Goal: Task Accomplishment & Management: Use online tool/utility

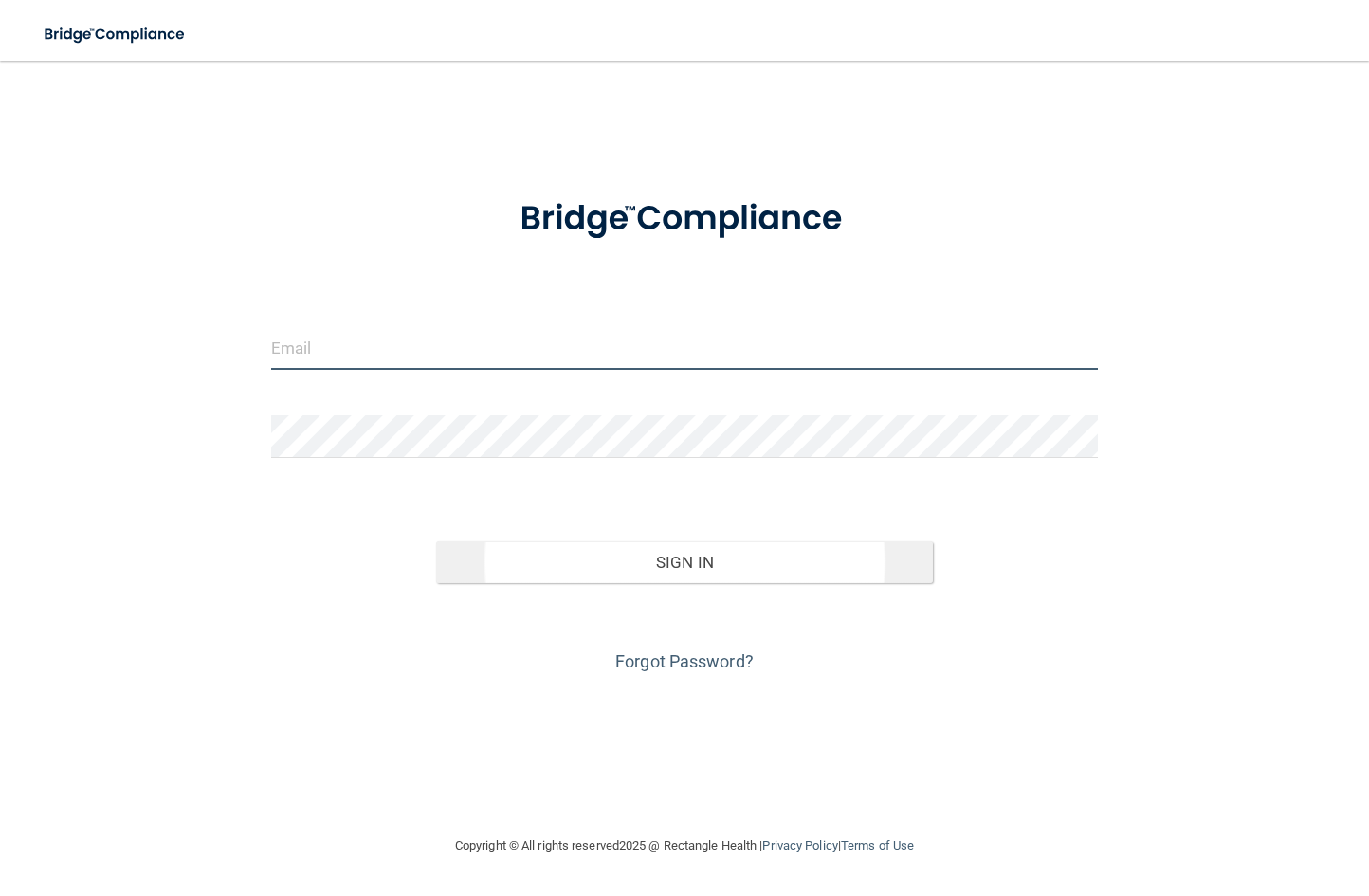
type input "[EMAIL_ADDRESS][DOMAIN_NAME]"
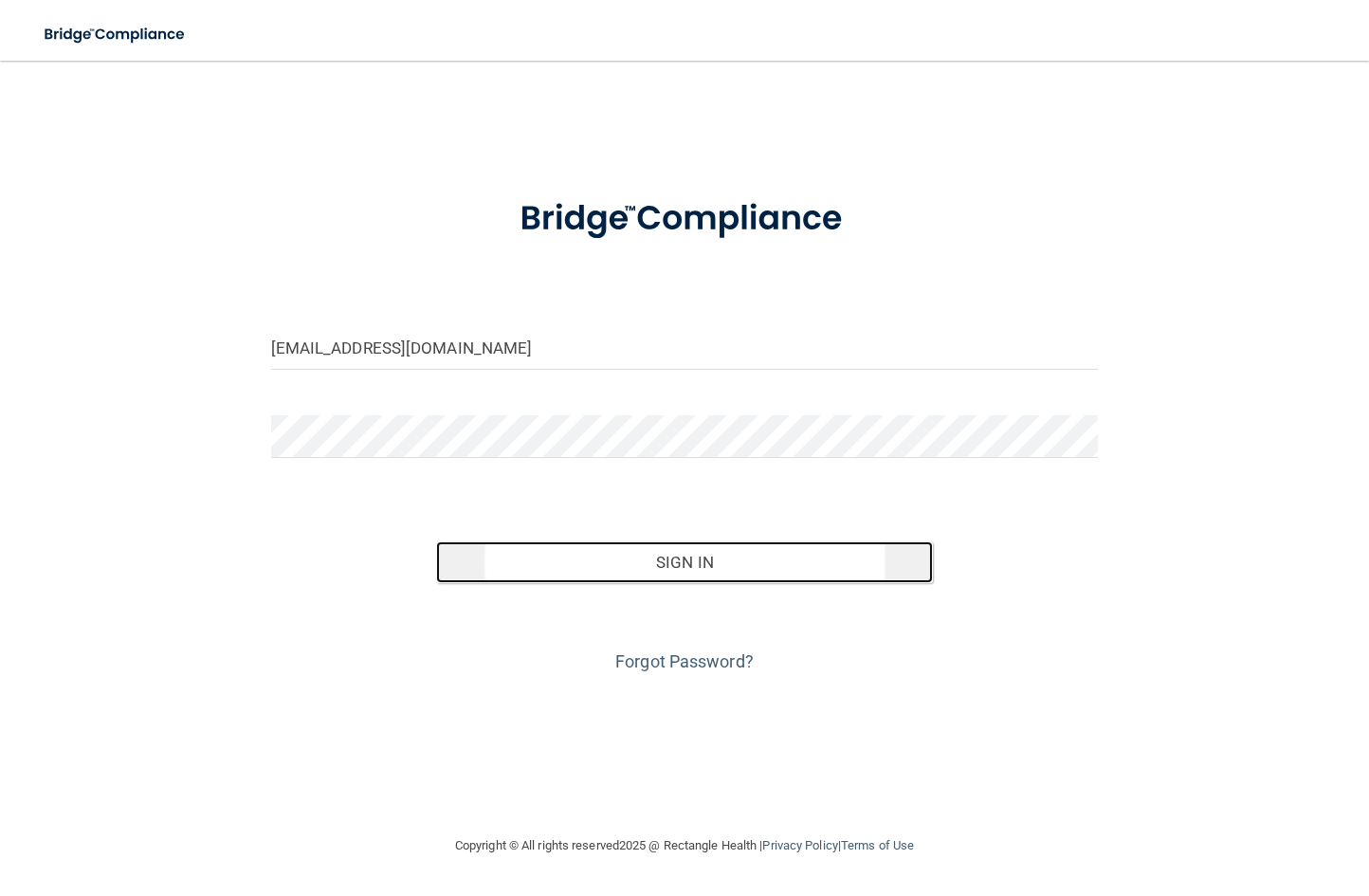
click at [674, 566] on button "Sign In" at bounding box center [684, 562] width 497 height 42
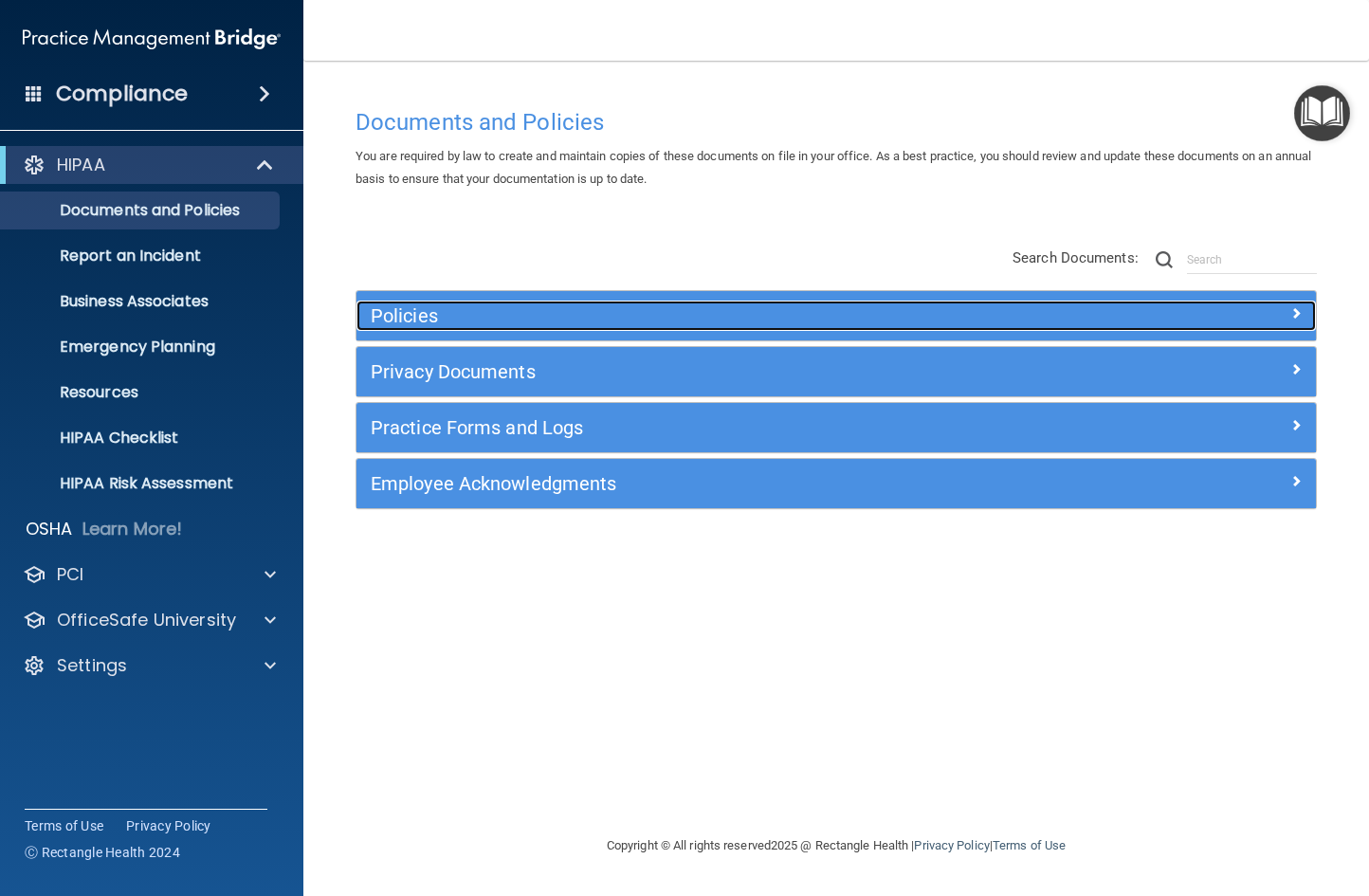
click at [1295, 315] on span at bounding box center [1297, 312] width 12 height 22
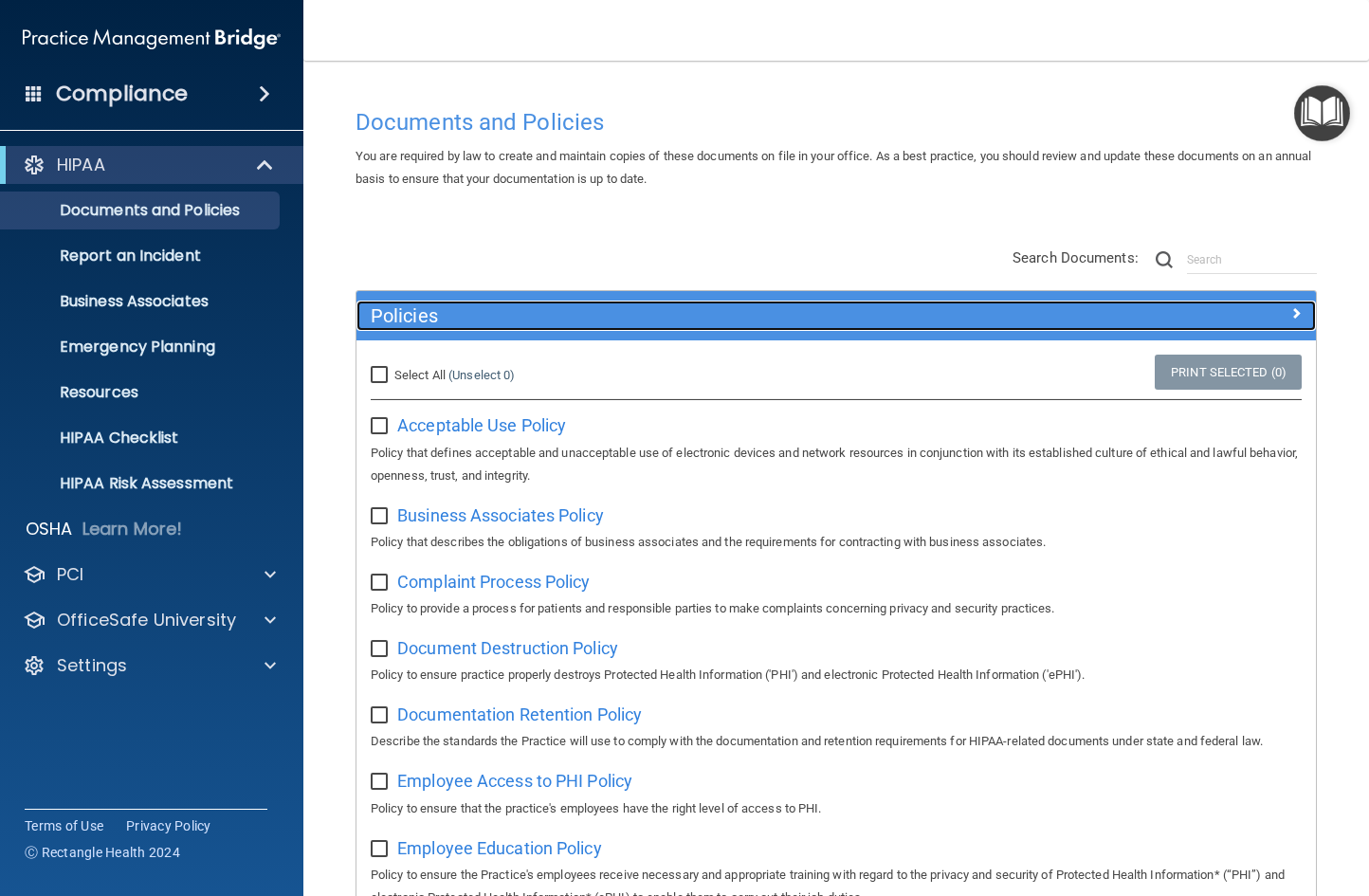
click at [1292, 319] on div at bounding box center [1196, 311] width 240 height 22
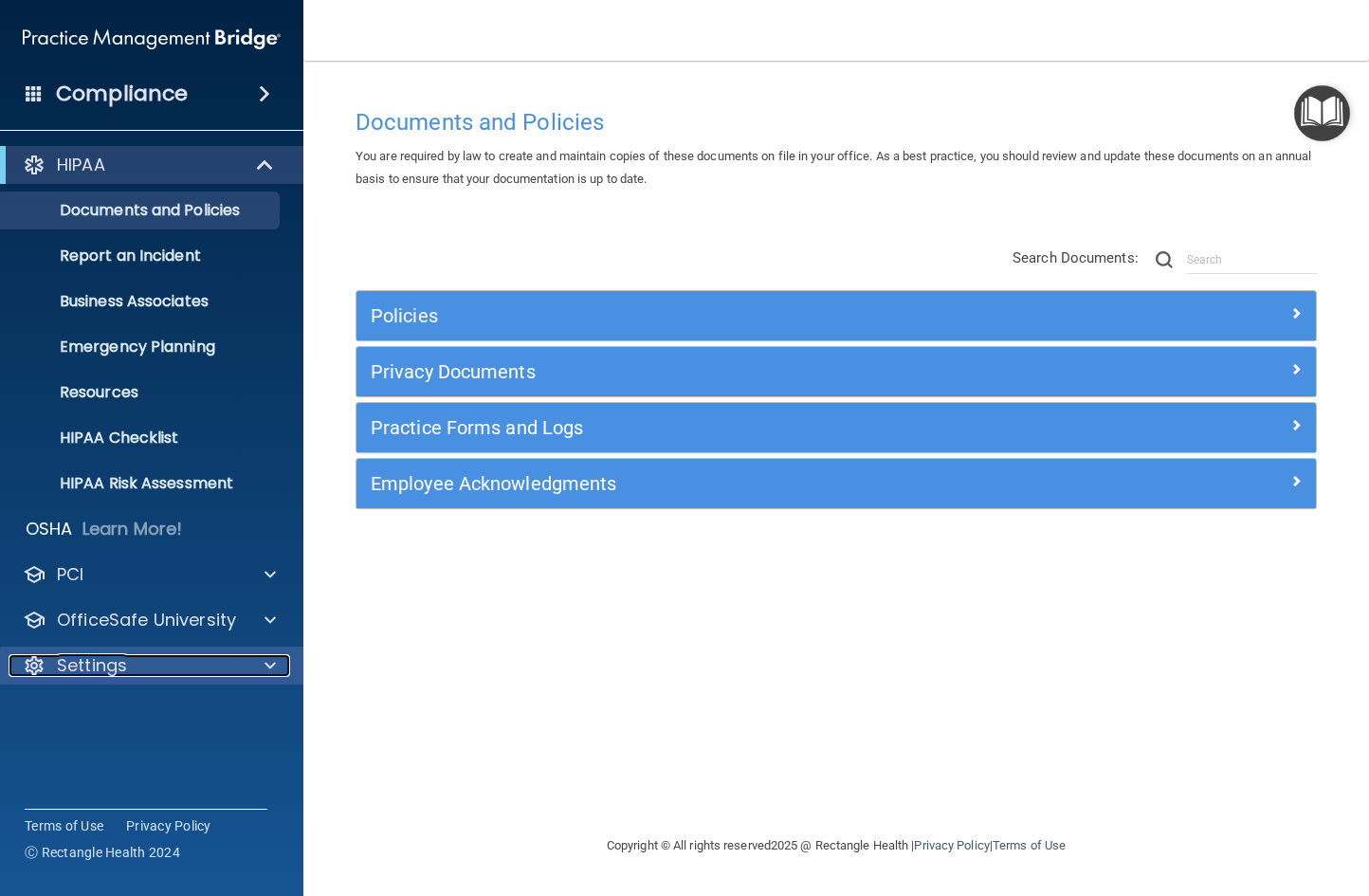
click at [172, 663] on div "Settings" at bounding box center [126, 665] width 235 height 22
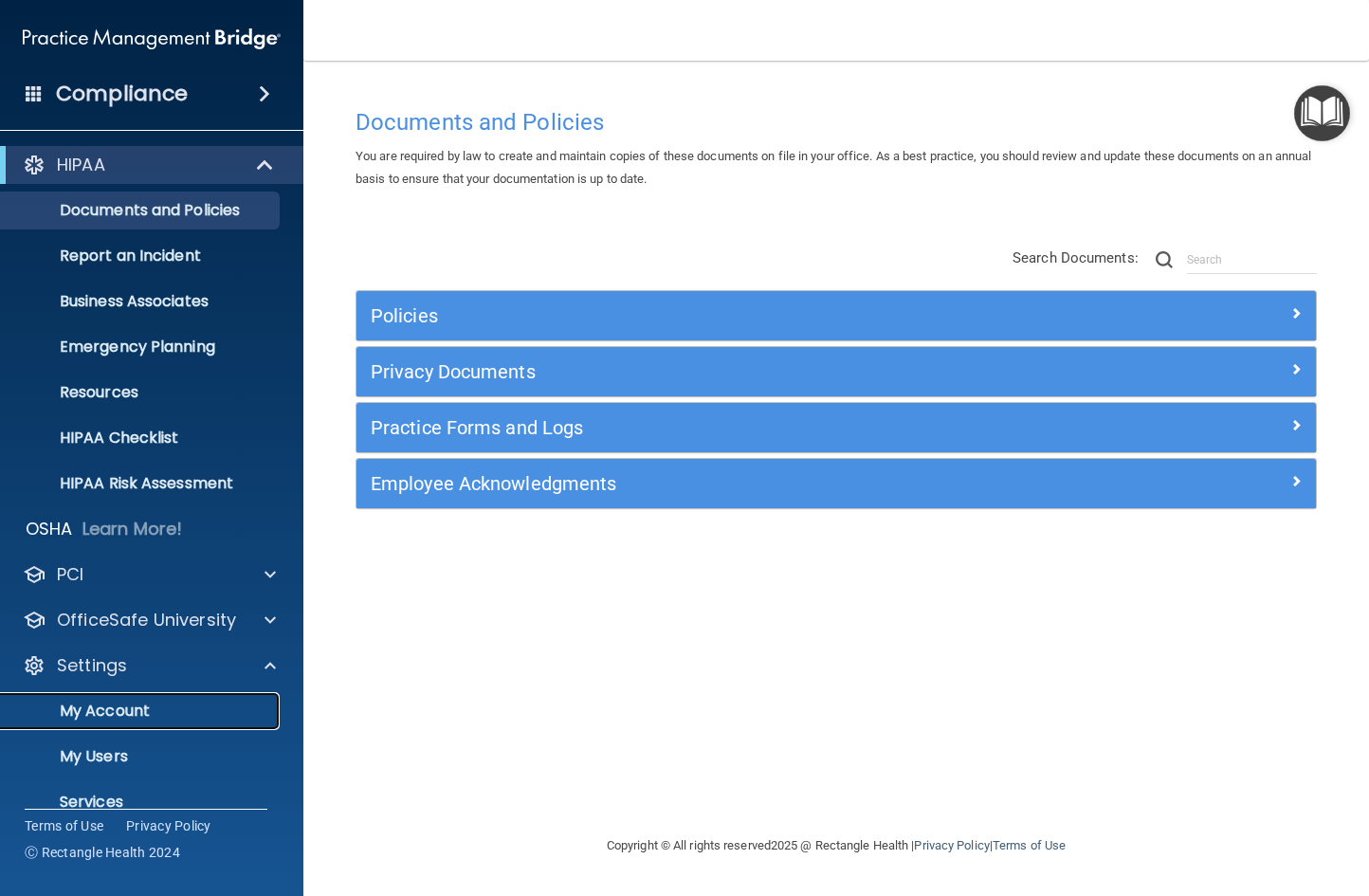
click at [118, 713] on p "My Account" at bounding box center [142, 711] width 259 height 19
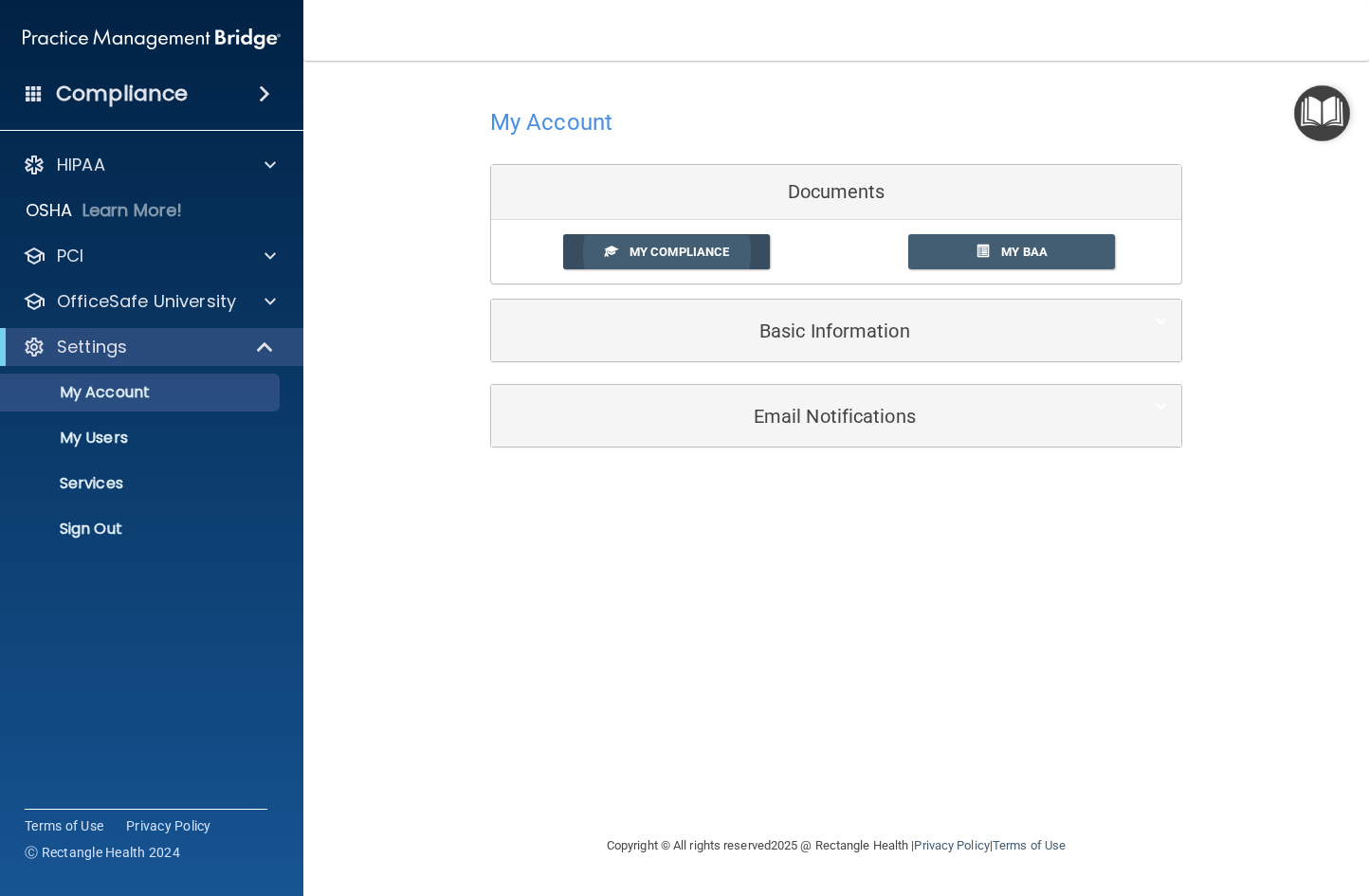
click at [630, 254] on span "My Compliance" at bounding box center [680, 252] width 99 height 15
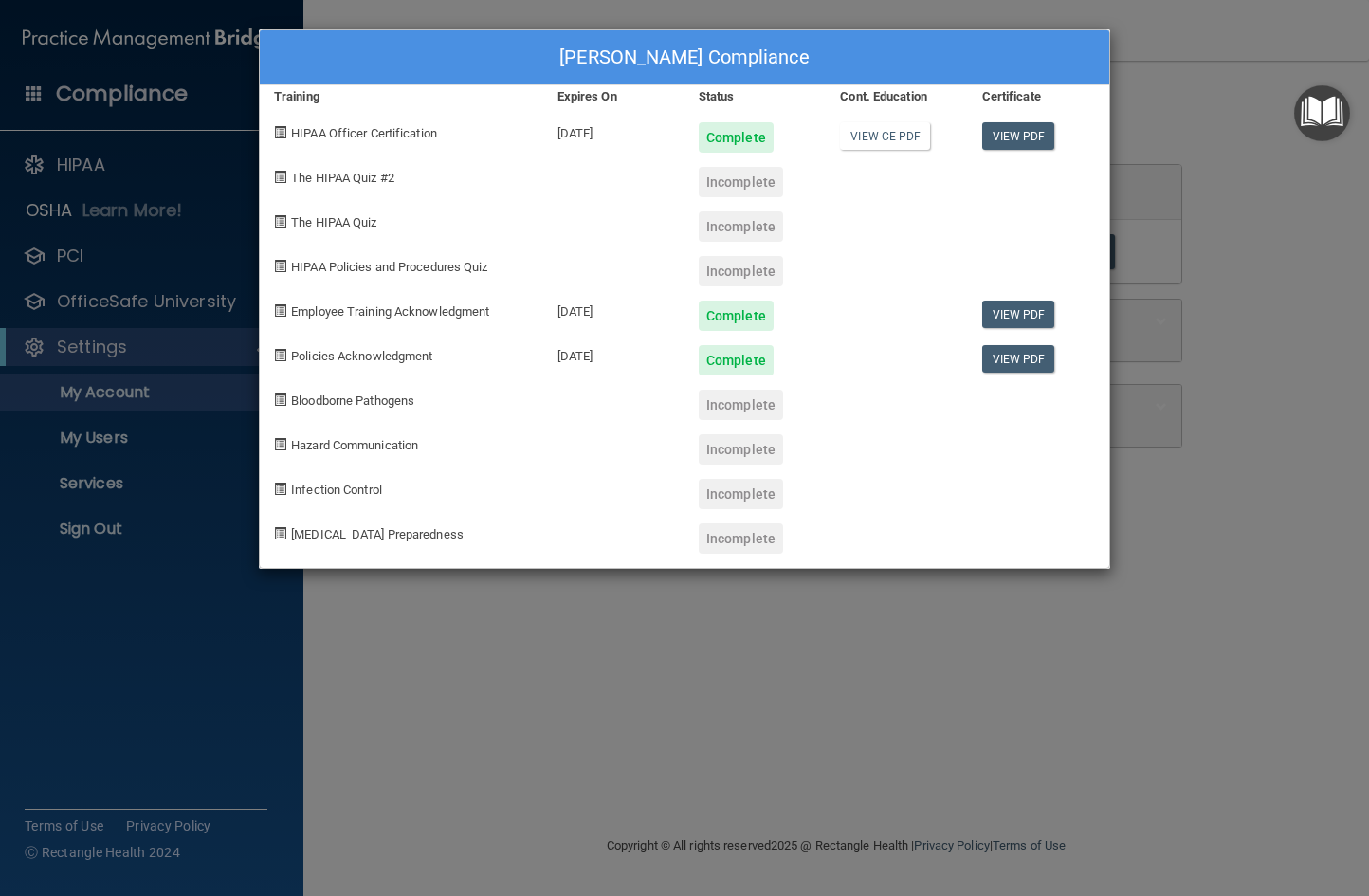
click at [278, 176] on span at bounding box center [280, 176] width 13 height 13
click at [750, 189] on div "Incomplete" at bounding box center [741, 181] width 85 height 30
click at [131, 162] on div "Angela Veach's Compliance Training Expires On Status Cont. Education Certificat…" at bounding box center [684, 448] width 1369 height 896
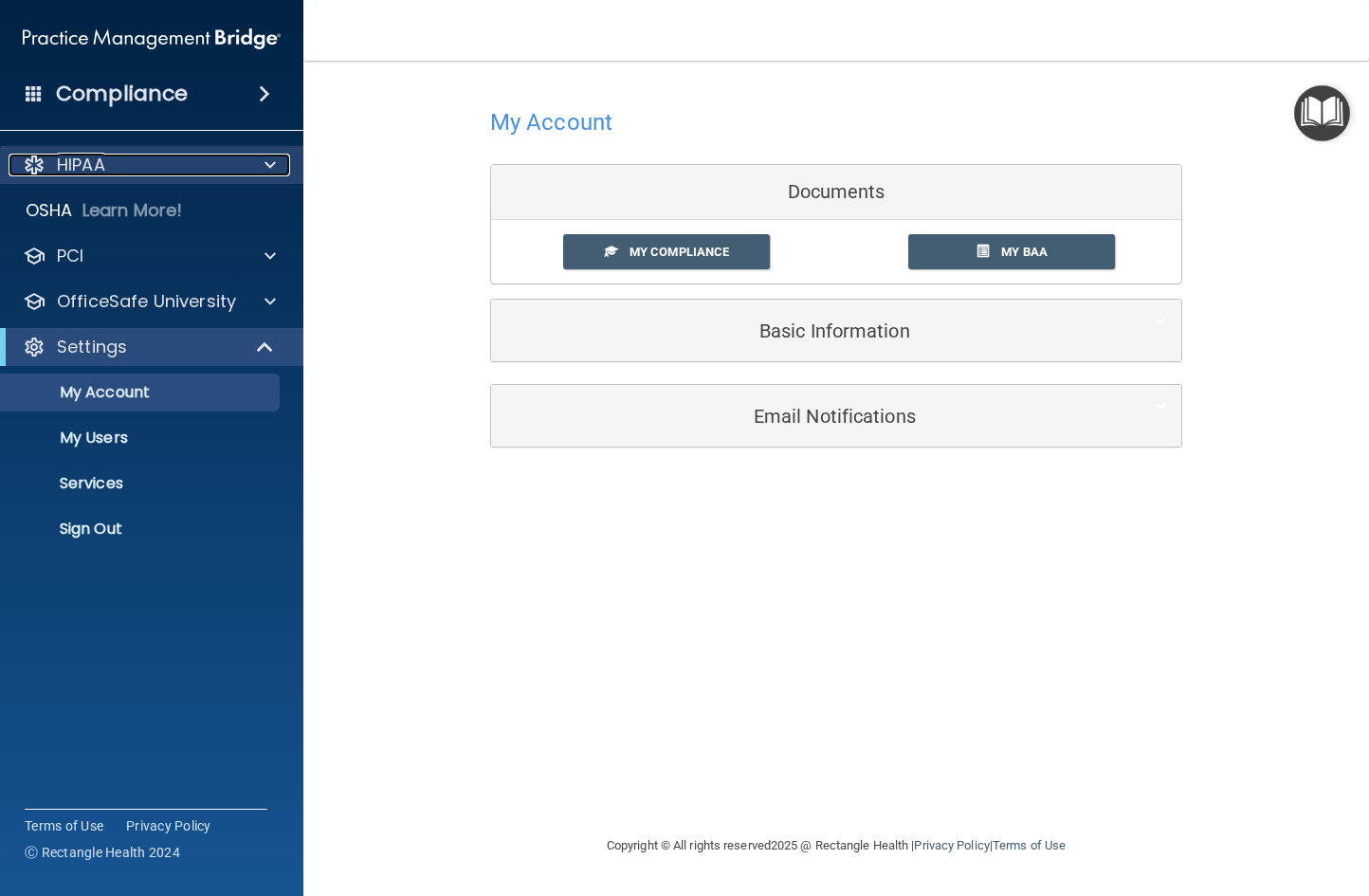
click at [131, 162] on div "HIPAA" at bounding box center [126, 165] width 235 height 22
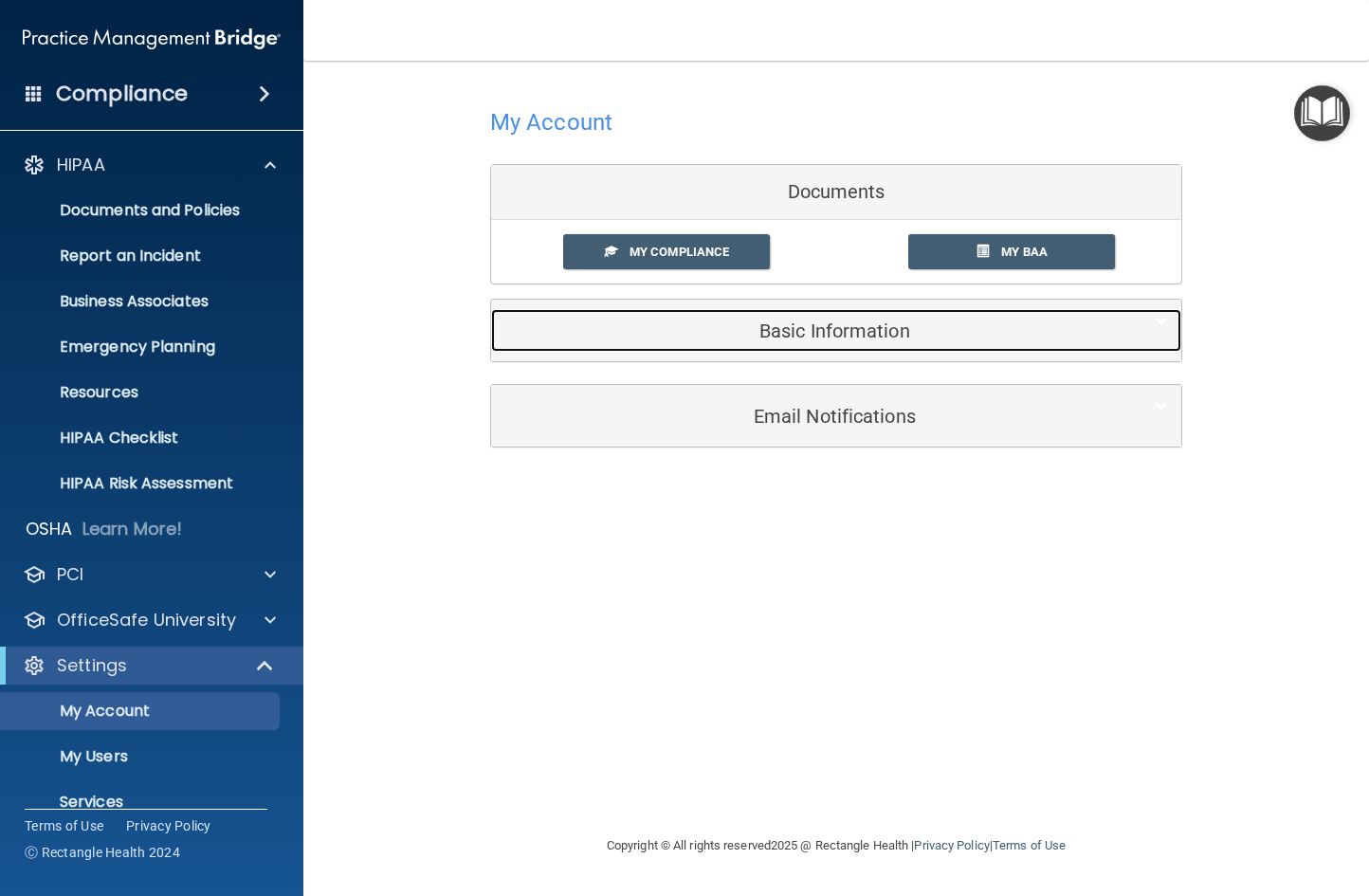
click at [853, 338] on h5 "Basic Information" at bounding box center [807, 331] width 605 height 20
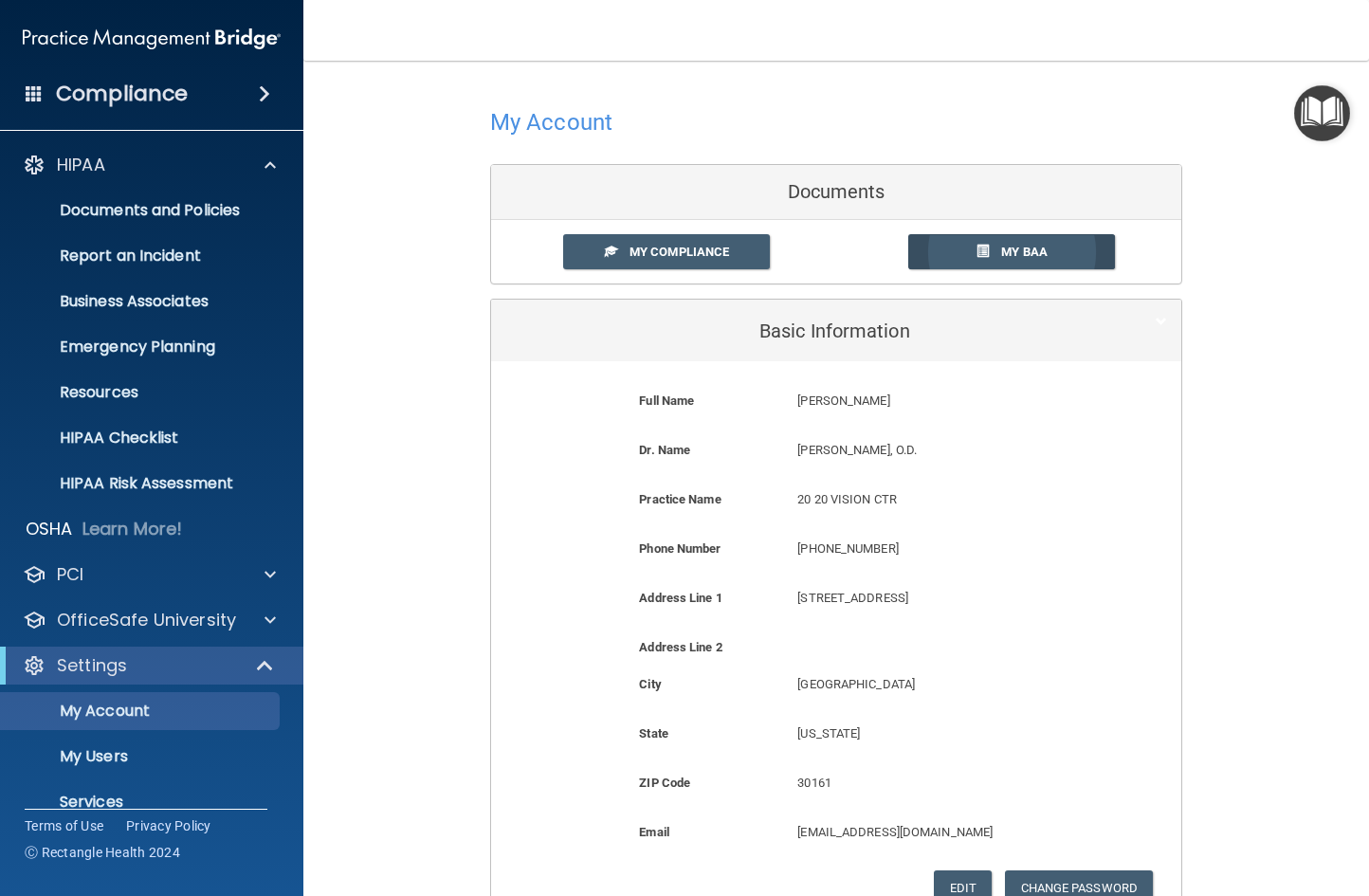
click at [1006, 255] on link "My BAA" at bounding box center [1012, 252] width 208 height 35
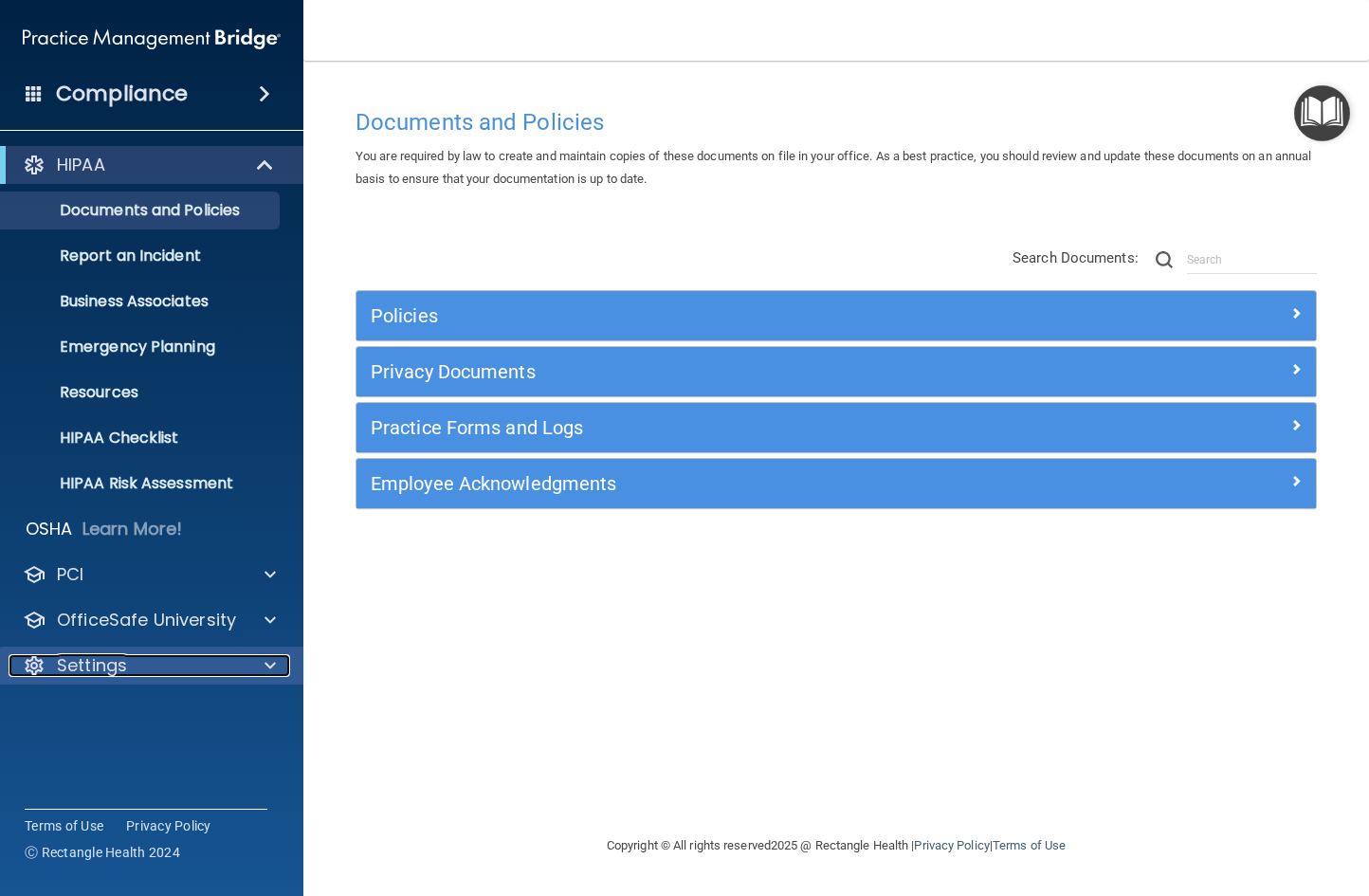
click at [207, 673] on div "Settings" at bounding box center [126, 665] width 235 height 22
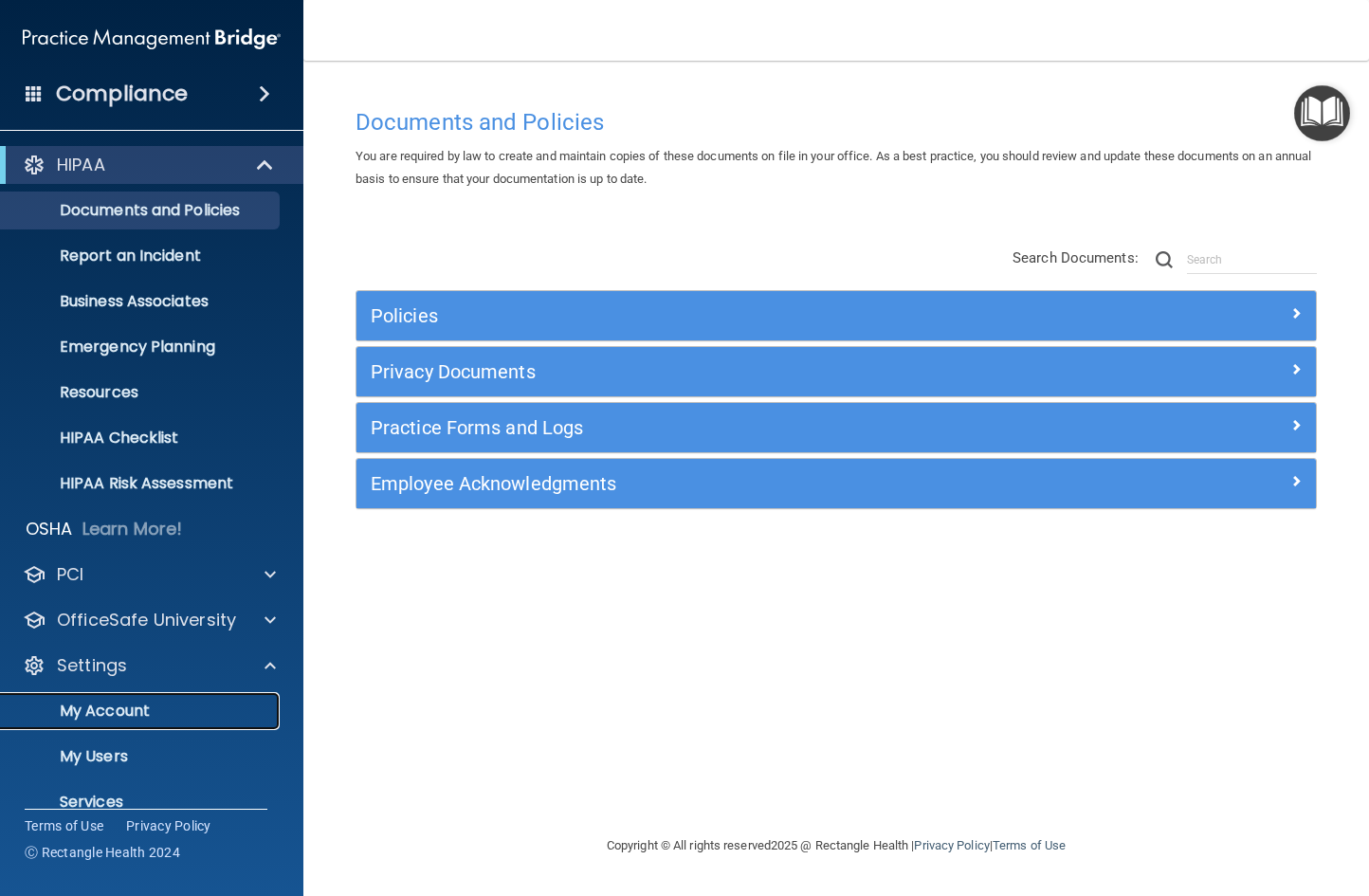
click at [211, 711] on p "My Account" at bounding box center [142, 711] width 259 height 19
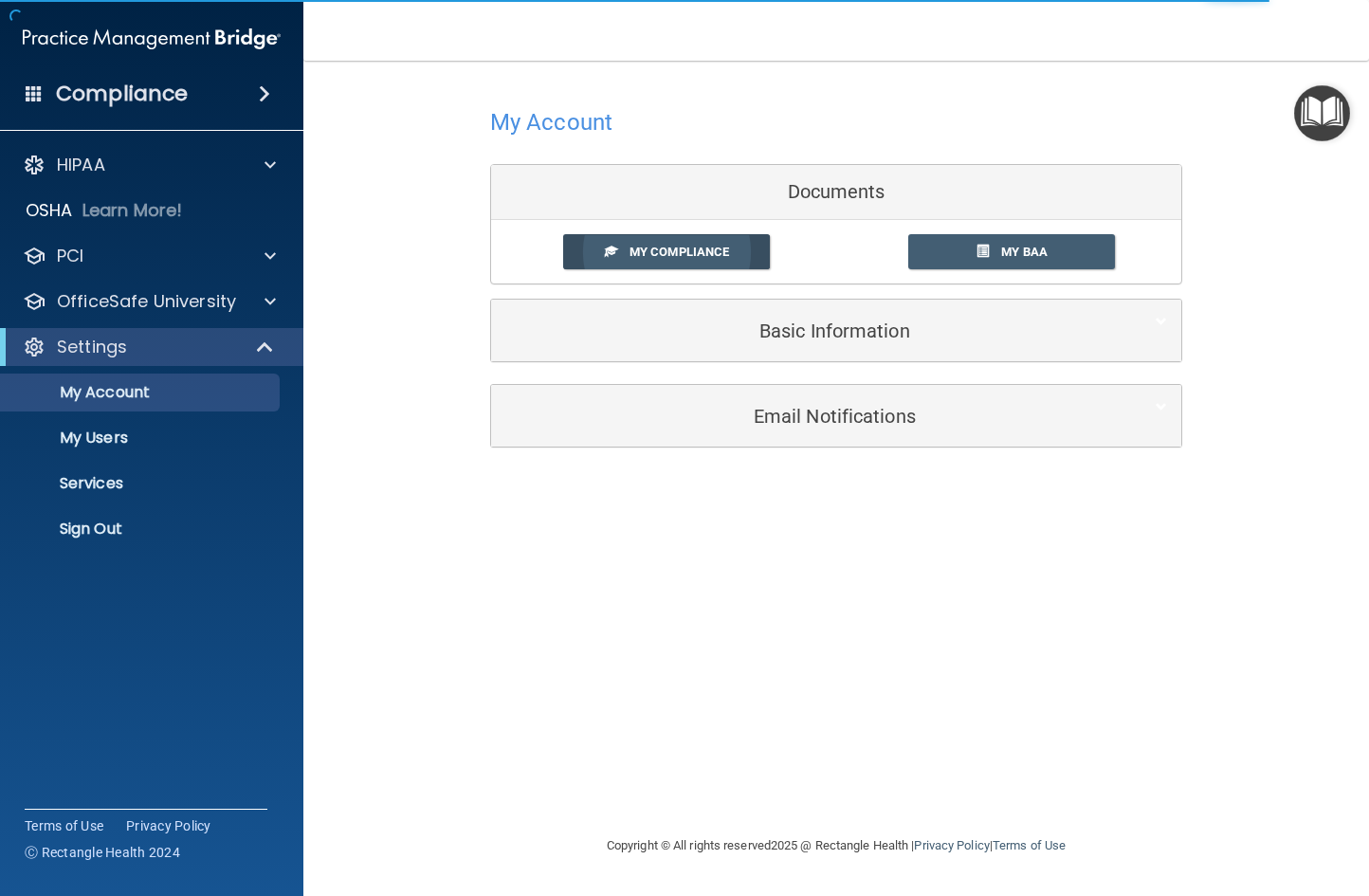
click at [705, 253] on span "My Compliance" at bounding box center [680, 252] width 99 height 15
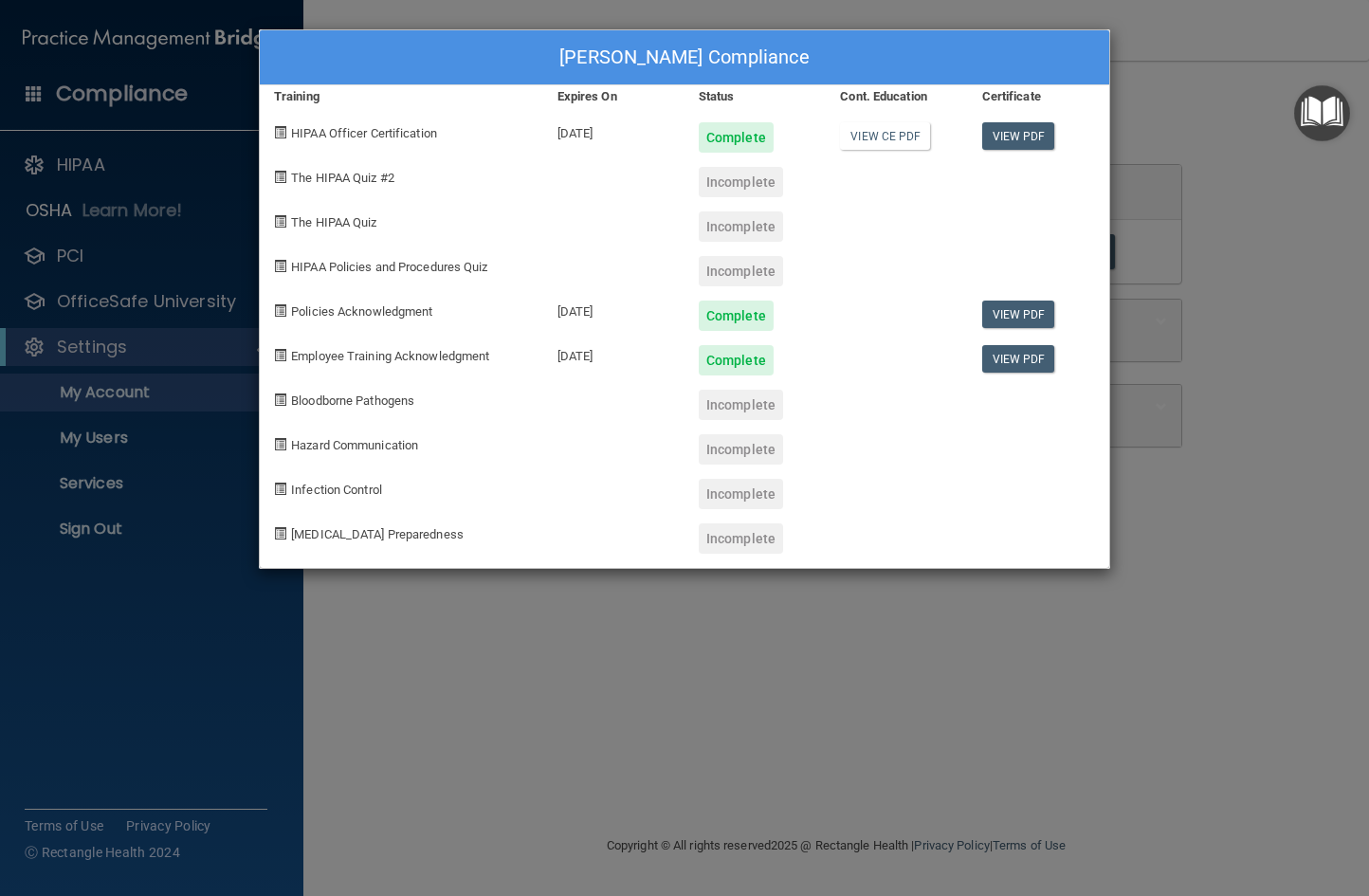
click at [172, 734] on div "[PERSON_NAME] Compliance Training Expires On Status Cont. Education Certificate…" at bounding box center [684, 448] width 1369 height 896
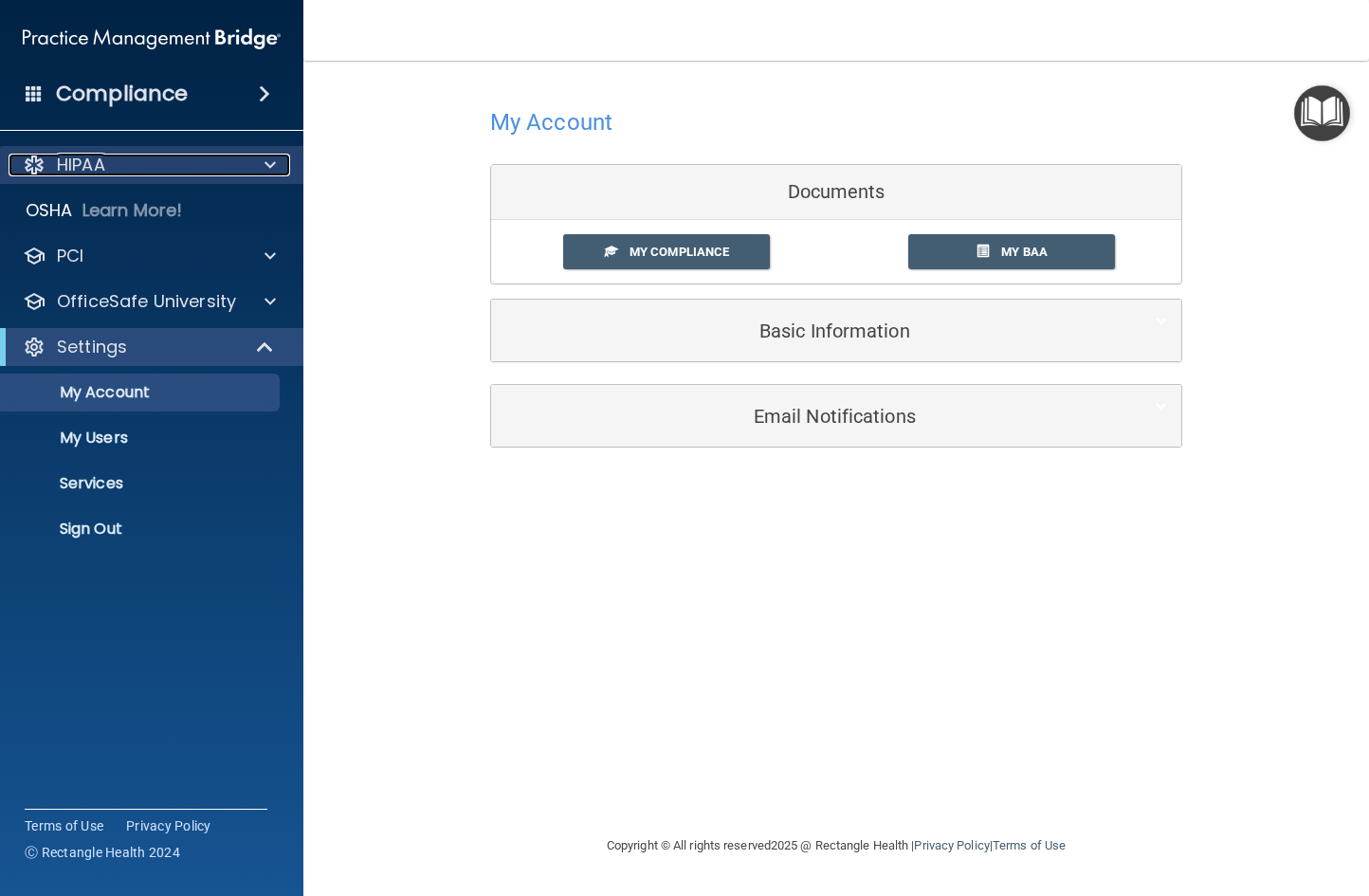
click at [267, 170] on span at bounding box center [270, 165] width 12 height 22
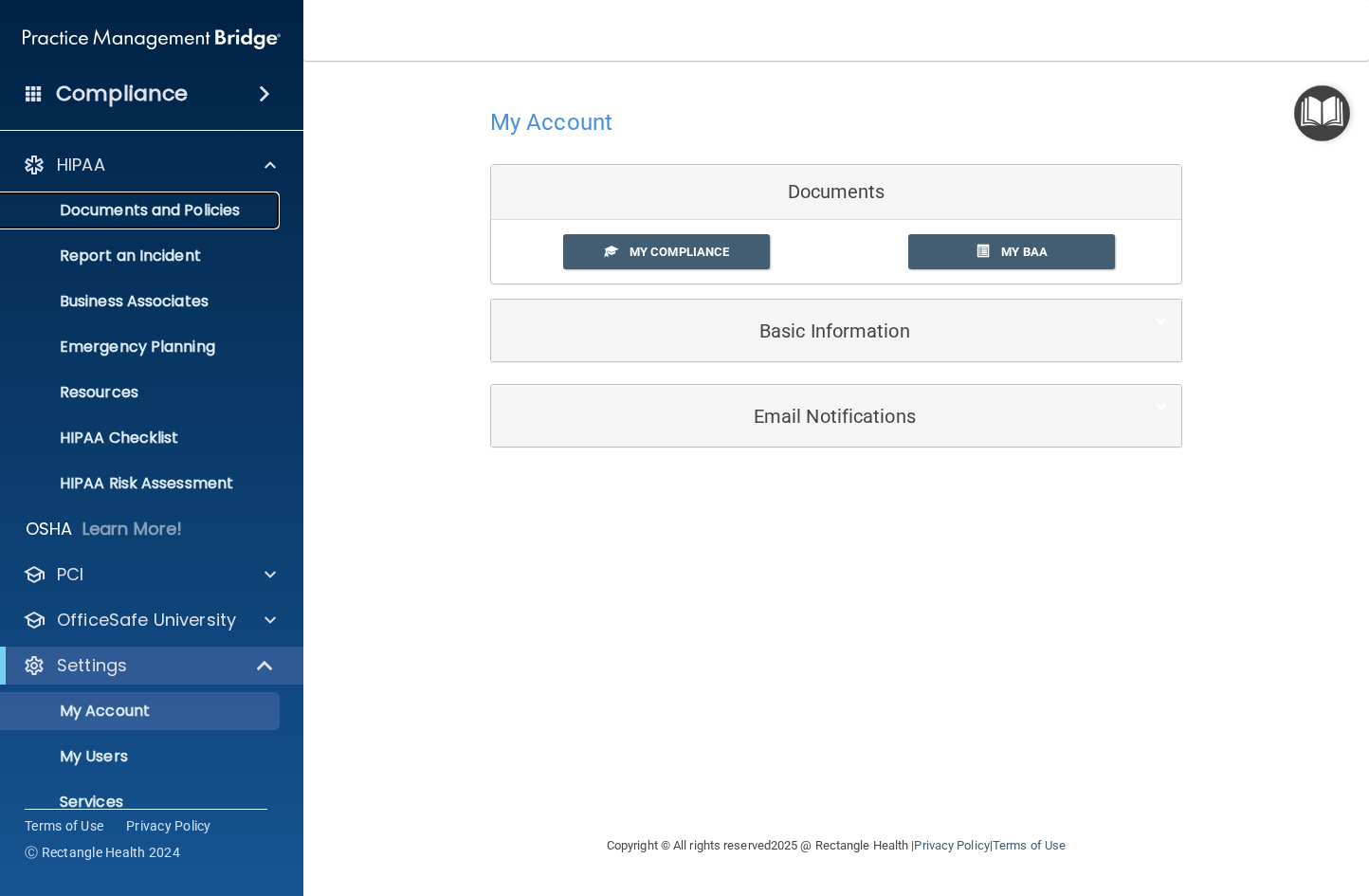
click at [270, 213] on p "Documents and Policies" at bounding box center [142, 210] width 259 height 19
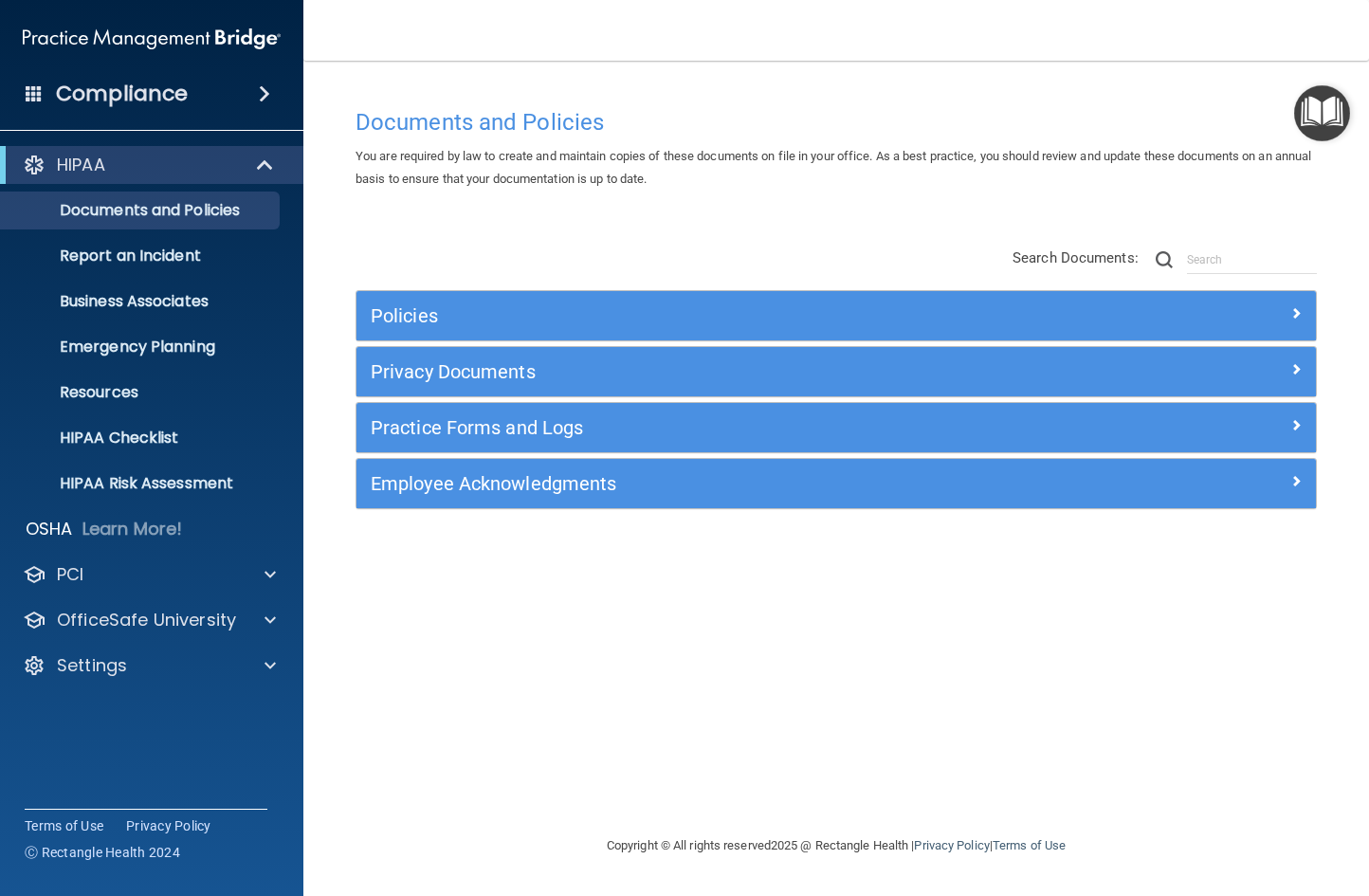
click at [268, 94] on span at bounding box center [265, 94] width 12 height 22
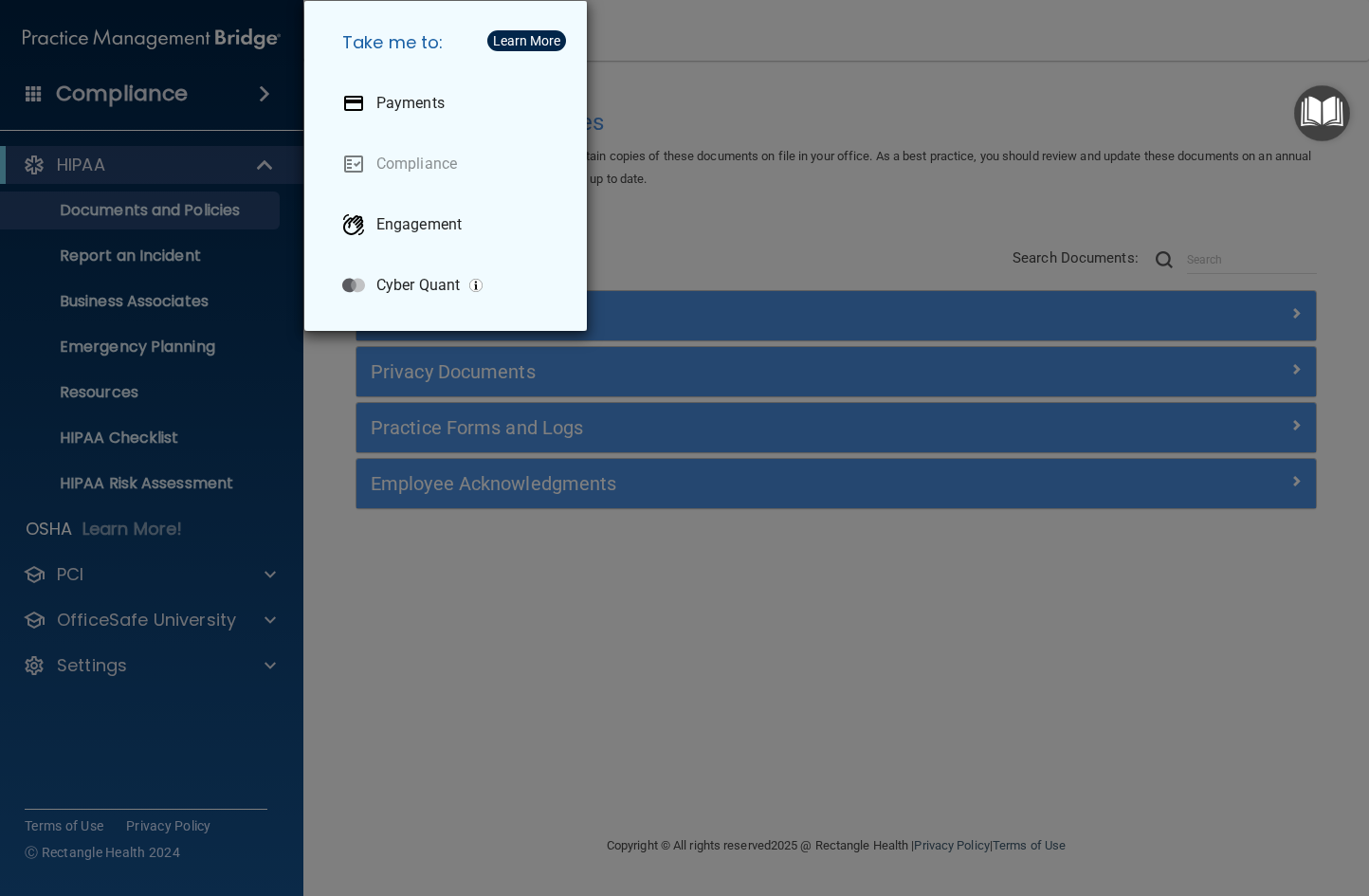
click at [256, 171] on div "Take me to: Payments Compliance Engagement Cyber Quant" at bounding box center [684, 448] width 1369 height 896
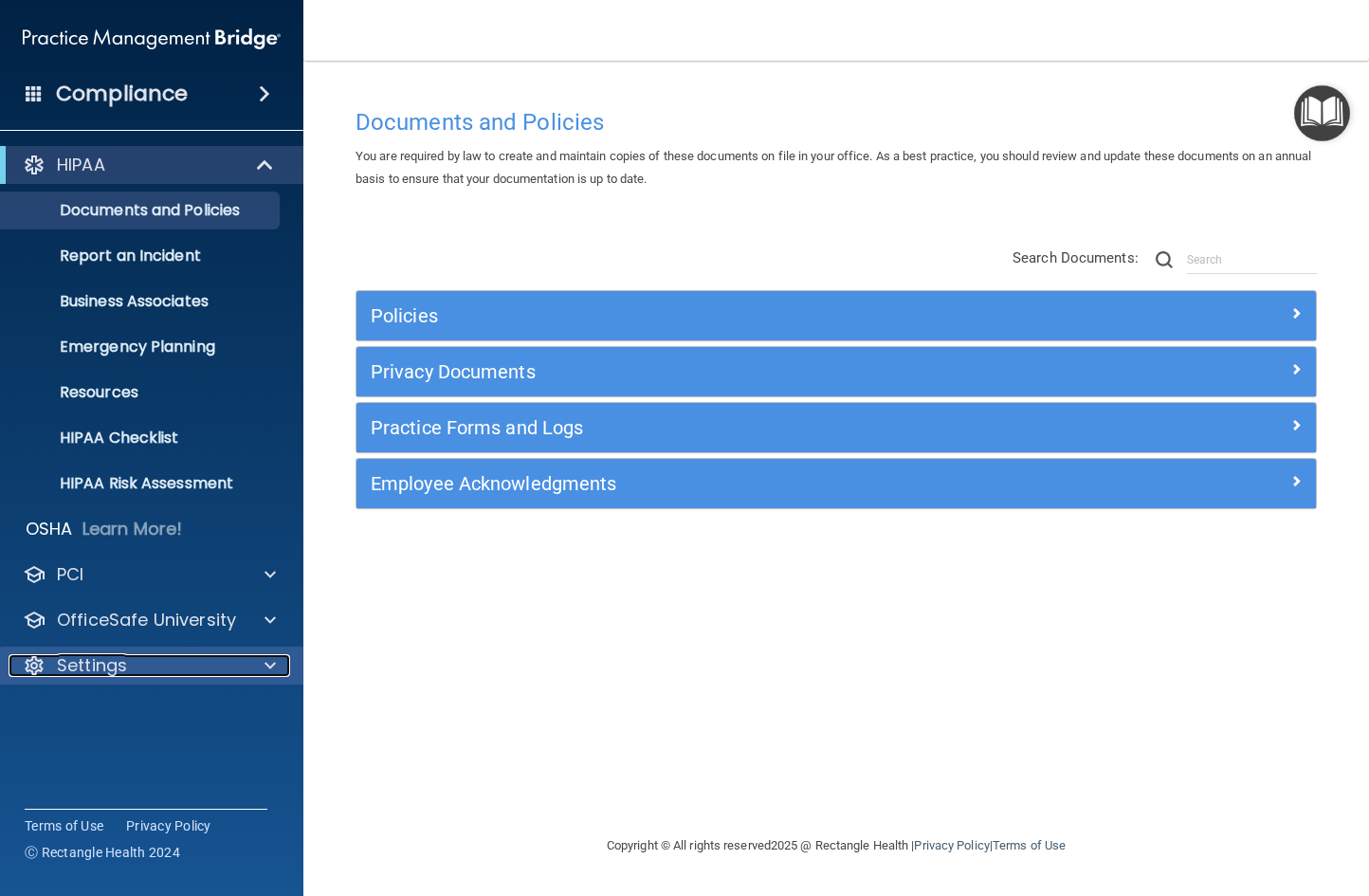
click at [98, 671] on p "Settings" at bounding box center [92, 665] width 70 height 22
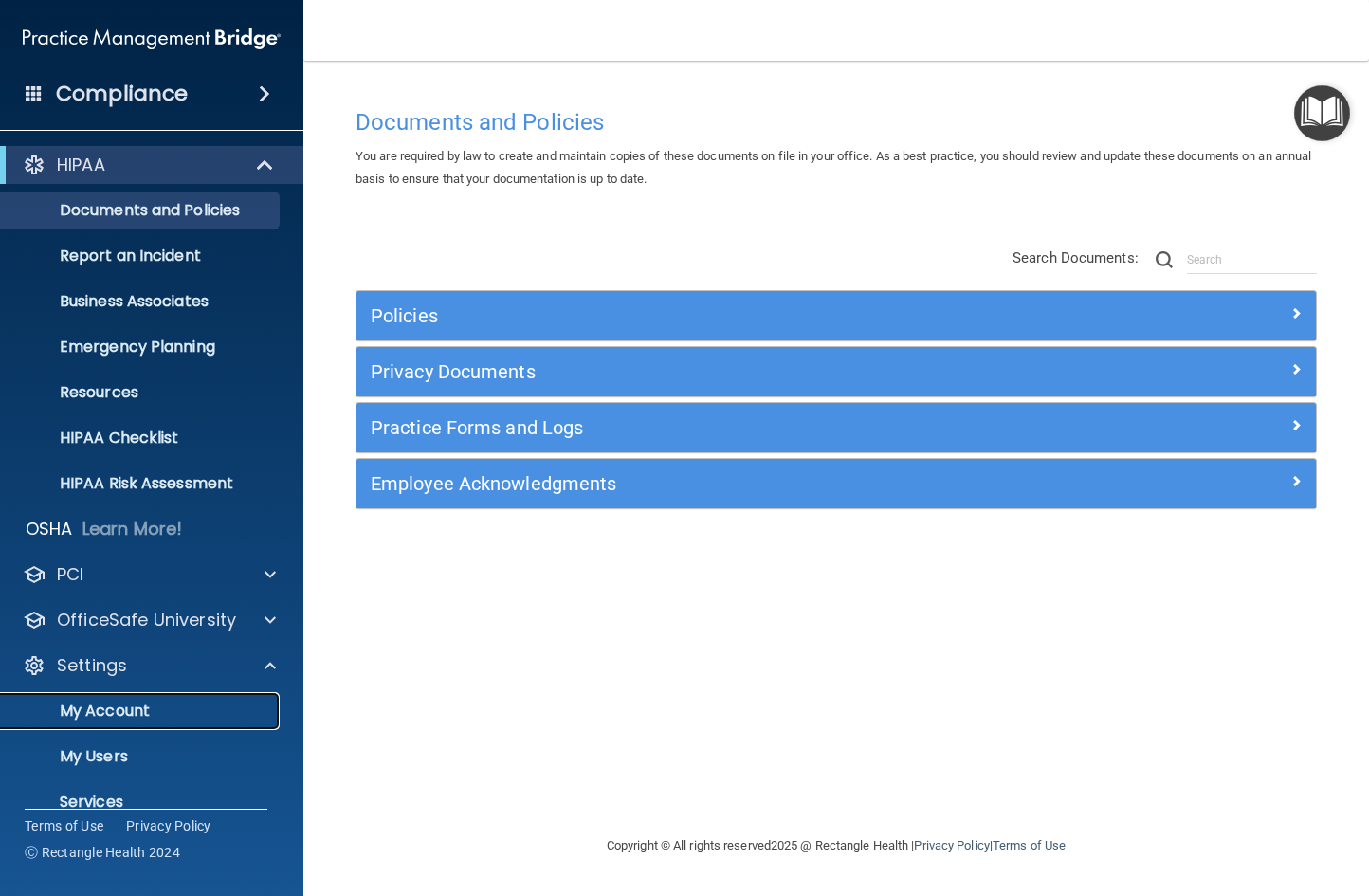
click at [131, 710] on p "My Account" at bounding box center [142, 711] width 259 height 19
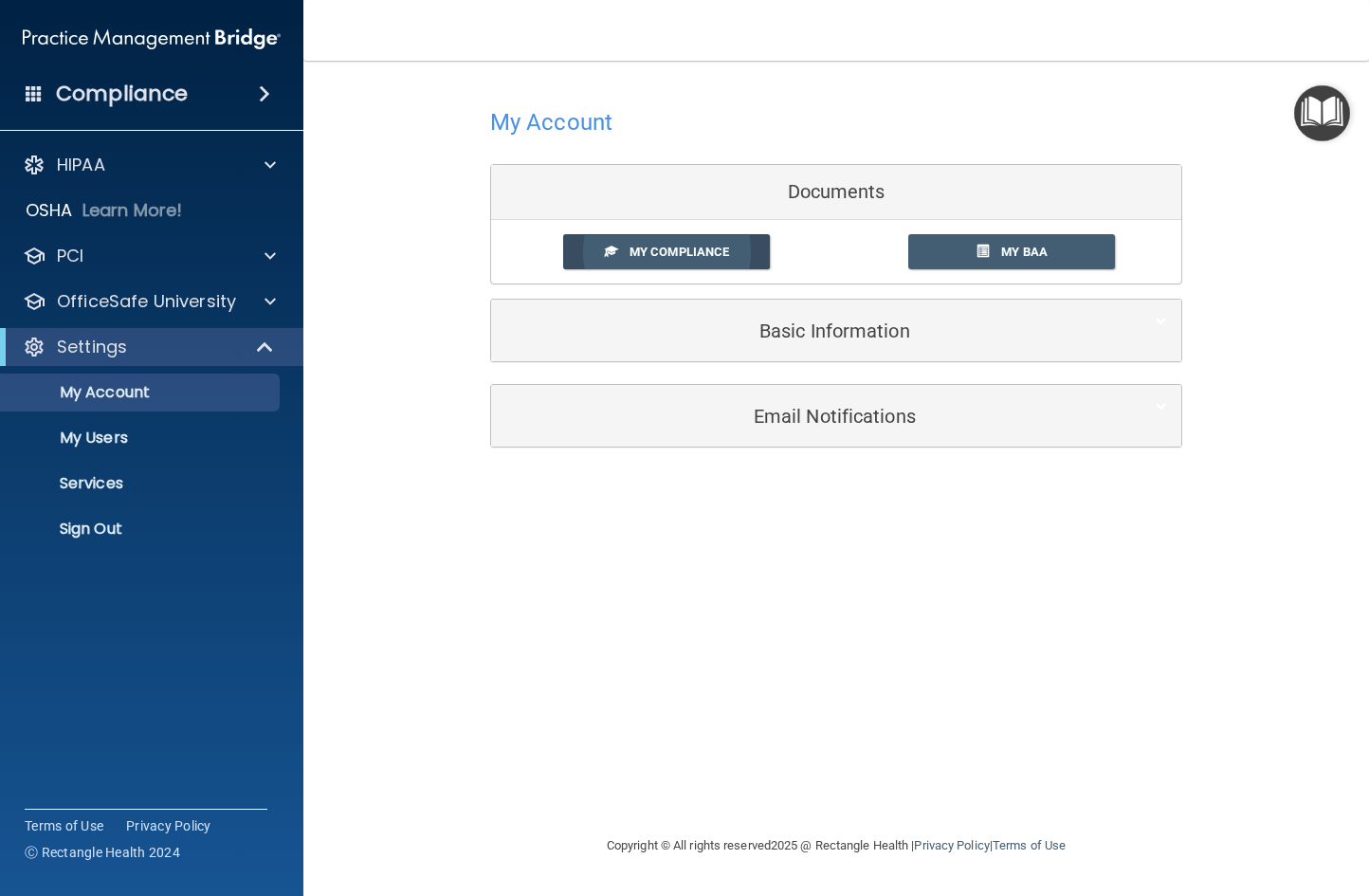
click at [637, 245] on span "My Compliance" at bounding box center [680, 252] width 99 height 15
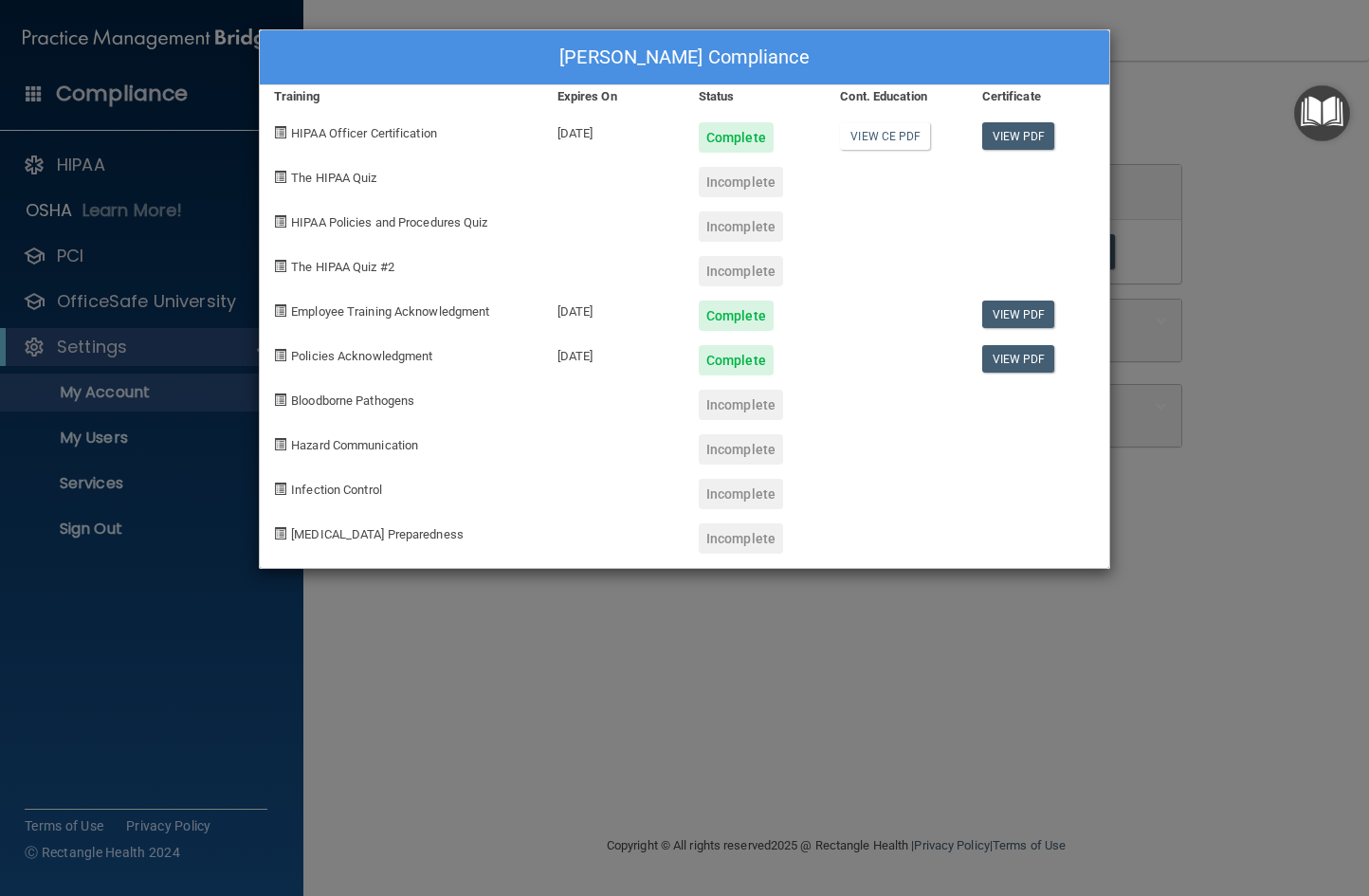
click at [279, 177] on span at bounding box center [280, 176] width 13 height 13
click at [278, 178] on span at bounding box center [280, 176] width 13 height 13
click at [279, 223] on span at bounding box center [280, 221] width 13 height 13
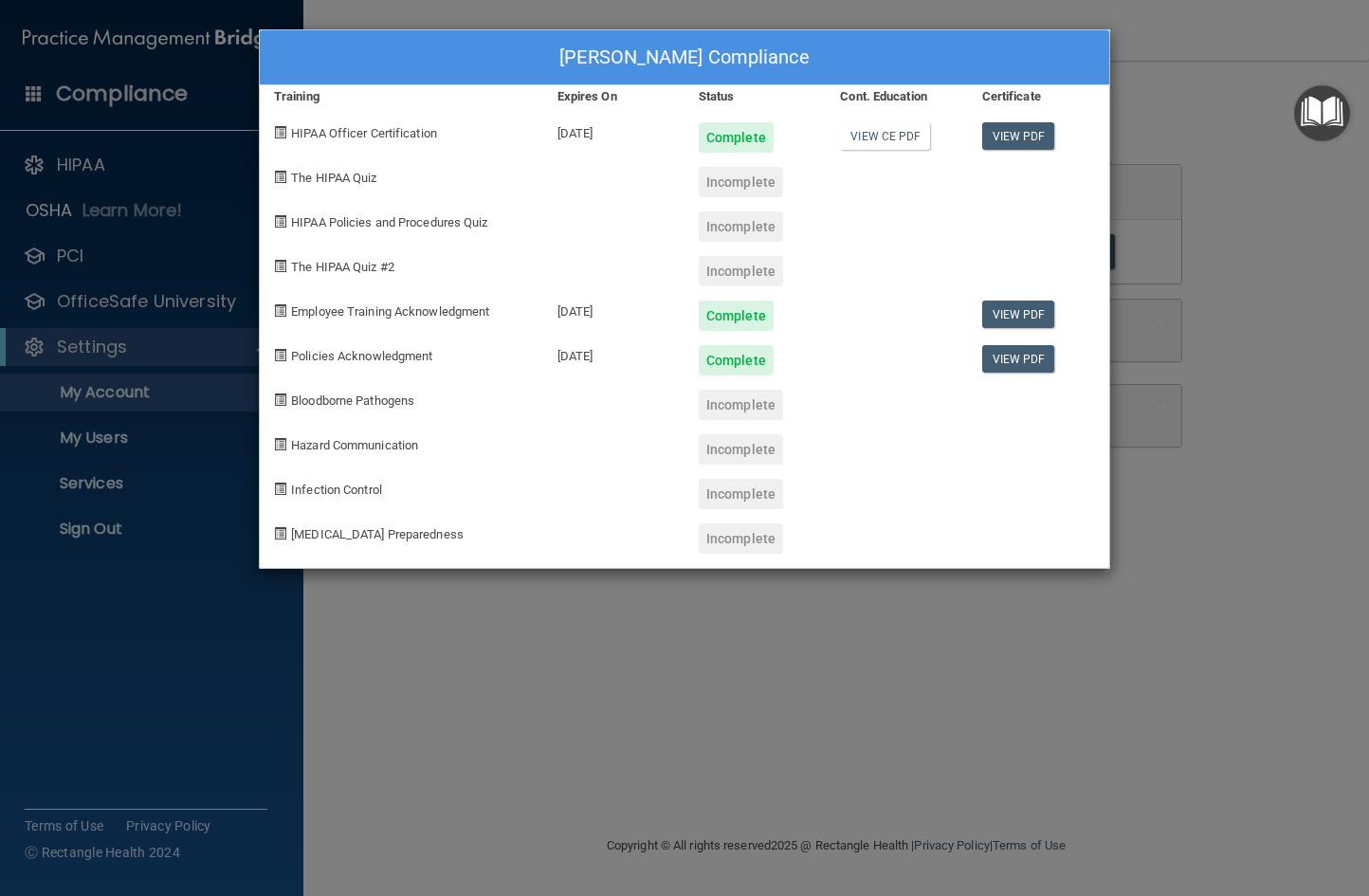
click at [279, 222] on span at bounding box center [280, 221] width 13 height 13
click at [155, 615] on div "[PERSON_NAME] Compliance Training Expires On Status Cont. Education Certificate…" at bounding box center [684, 448] width 1369 height 896
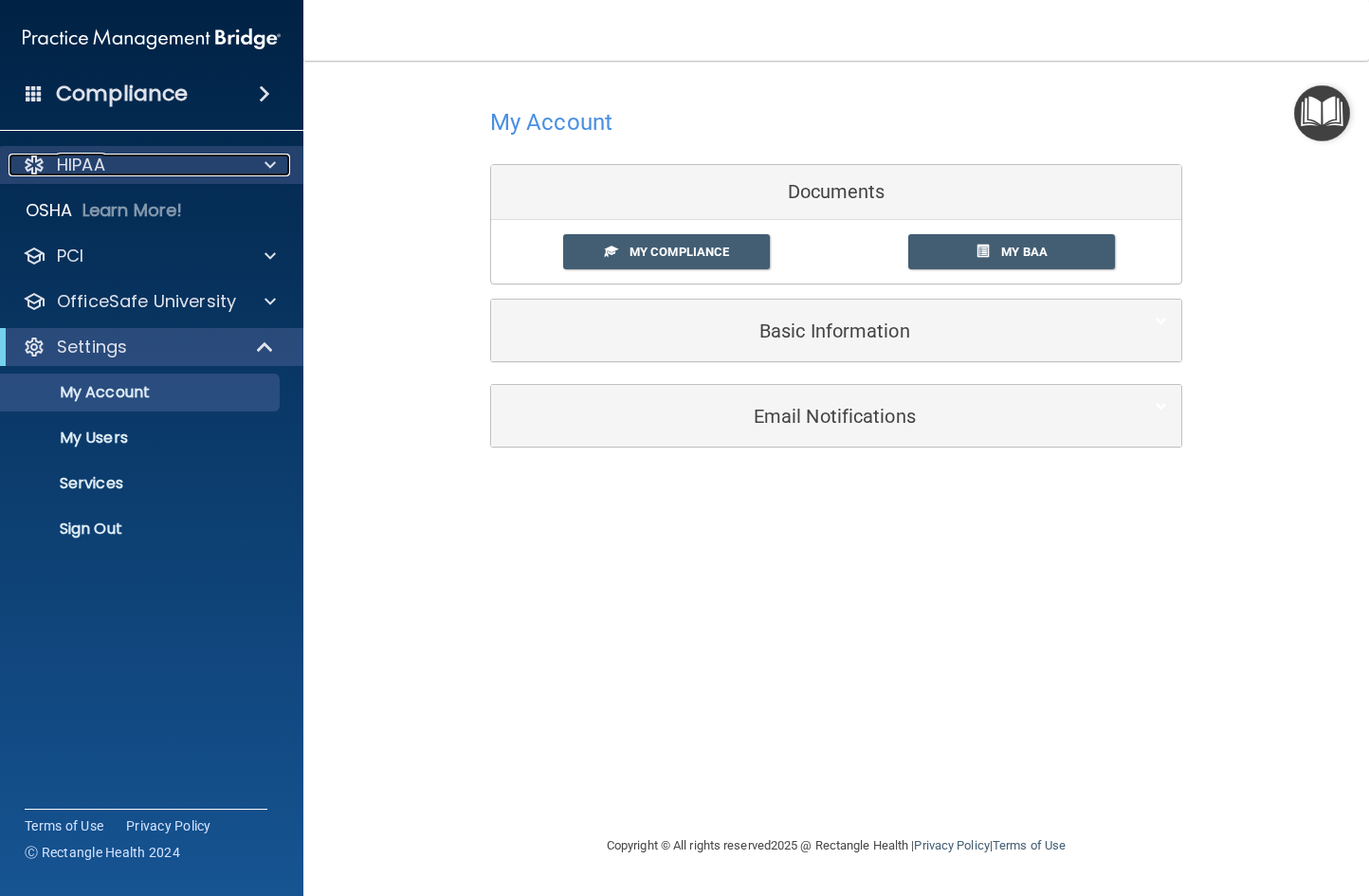
click at [280, 166] on div at bounding box center [267, 165] width 48 height 22
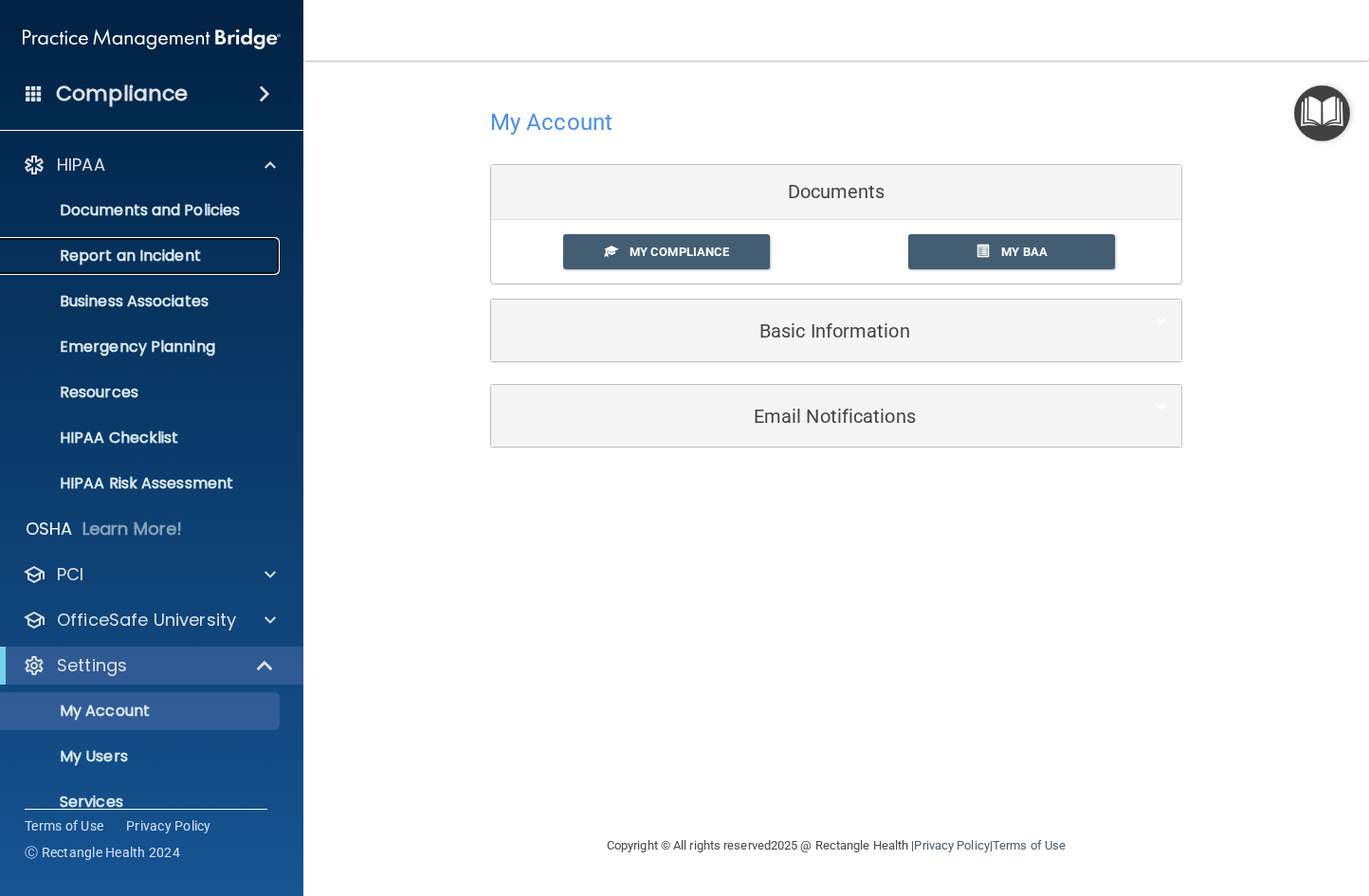
click at [198, 259] on p "Report an Incident" at bounding box center [142, 255] width 259 height 19
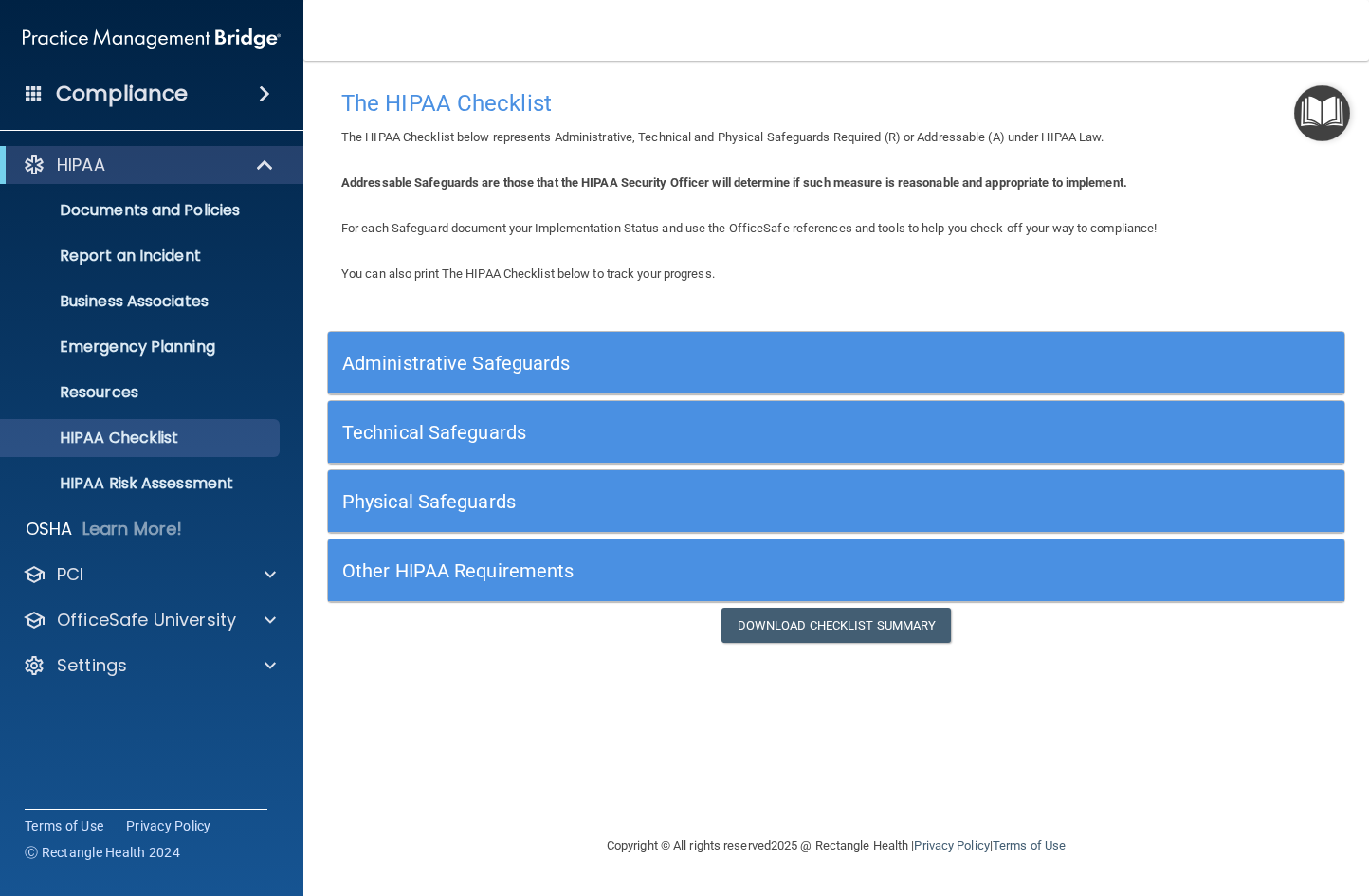
click at [539, 364] on h5 "Administrative Safeguards" at bounding box center [709, 363] width 734 height 20
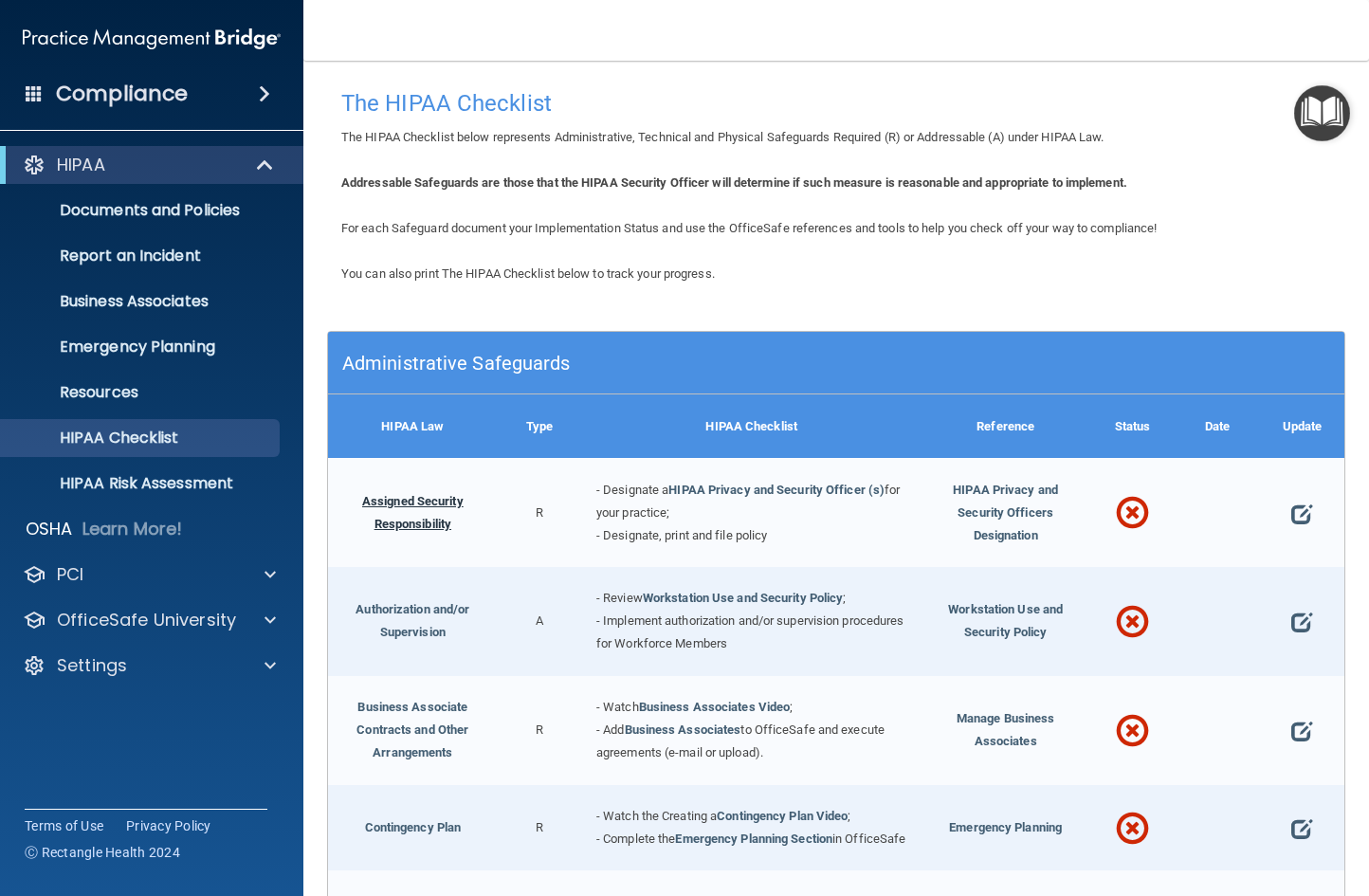
click at [410, 504] on link "Assigned Security Responsibility" at bounding box center [413, 513] width 101 height 37
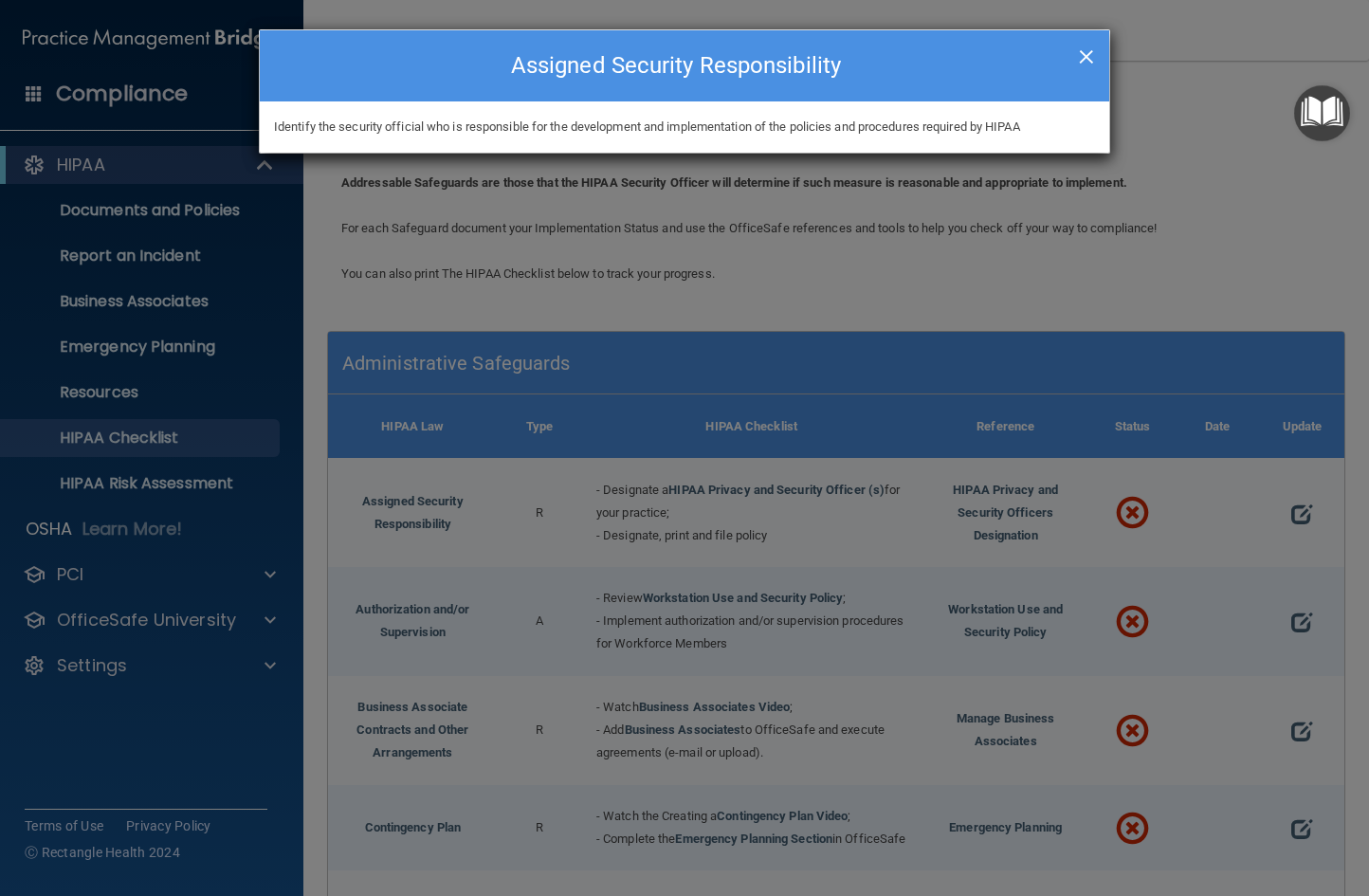
click at [1081, 57] on span "×" at bounding box center [1087, 54] width 18 height 38
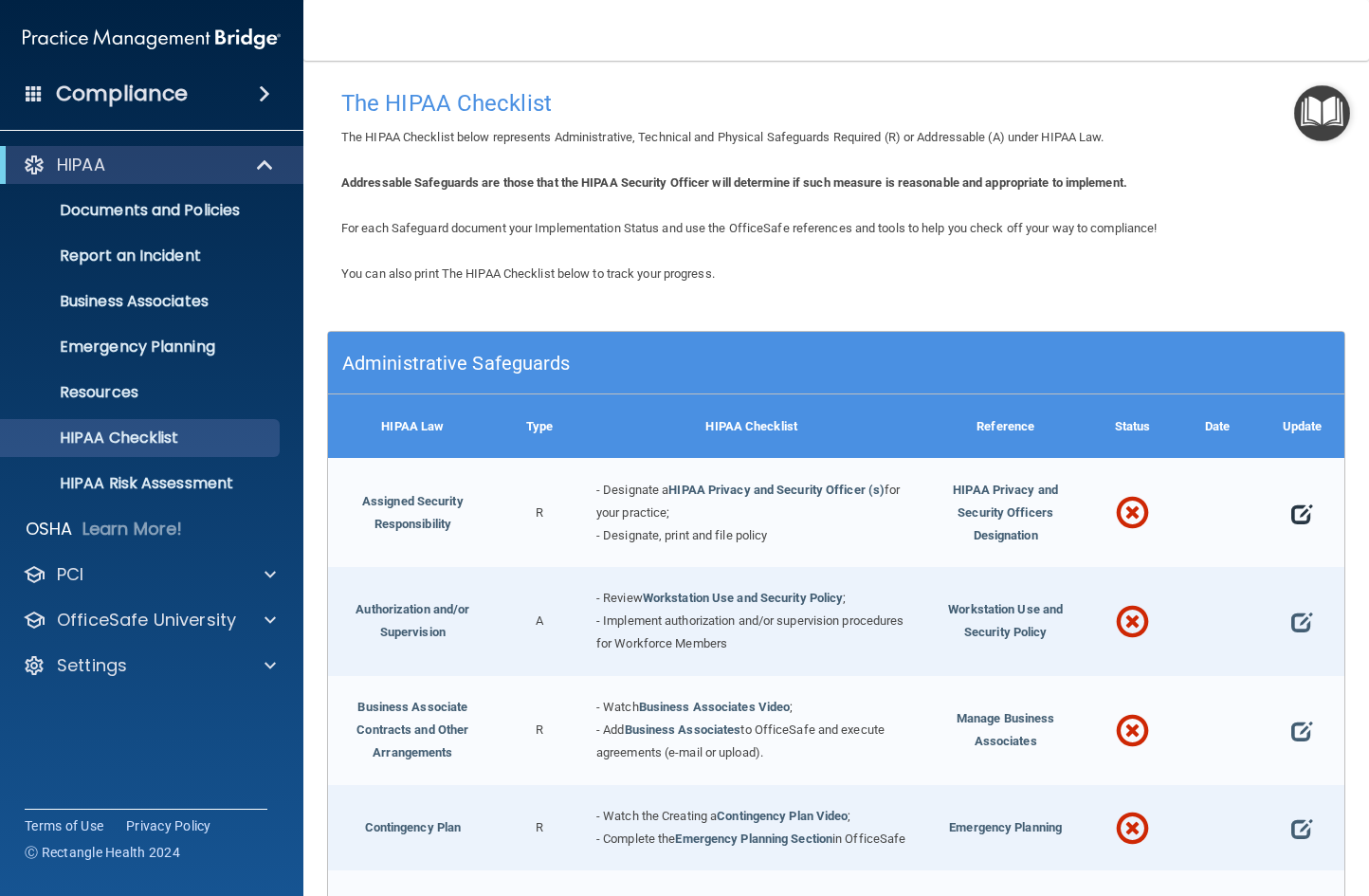
click at [1292, 511] on span at bounding box center [1302, 514] width 20 height 44
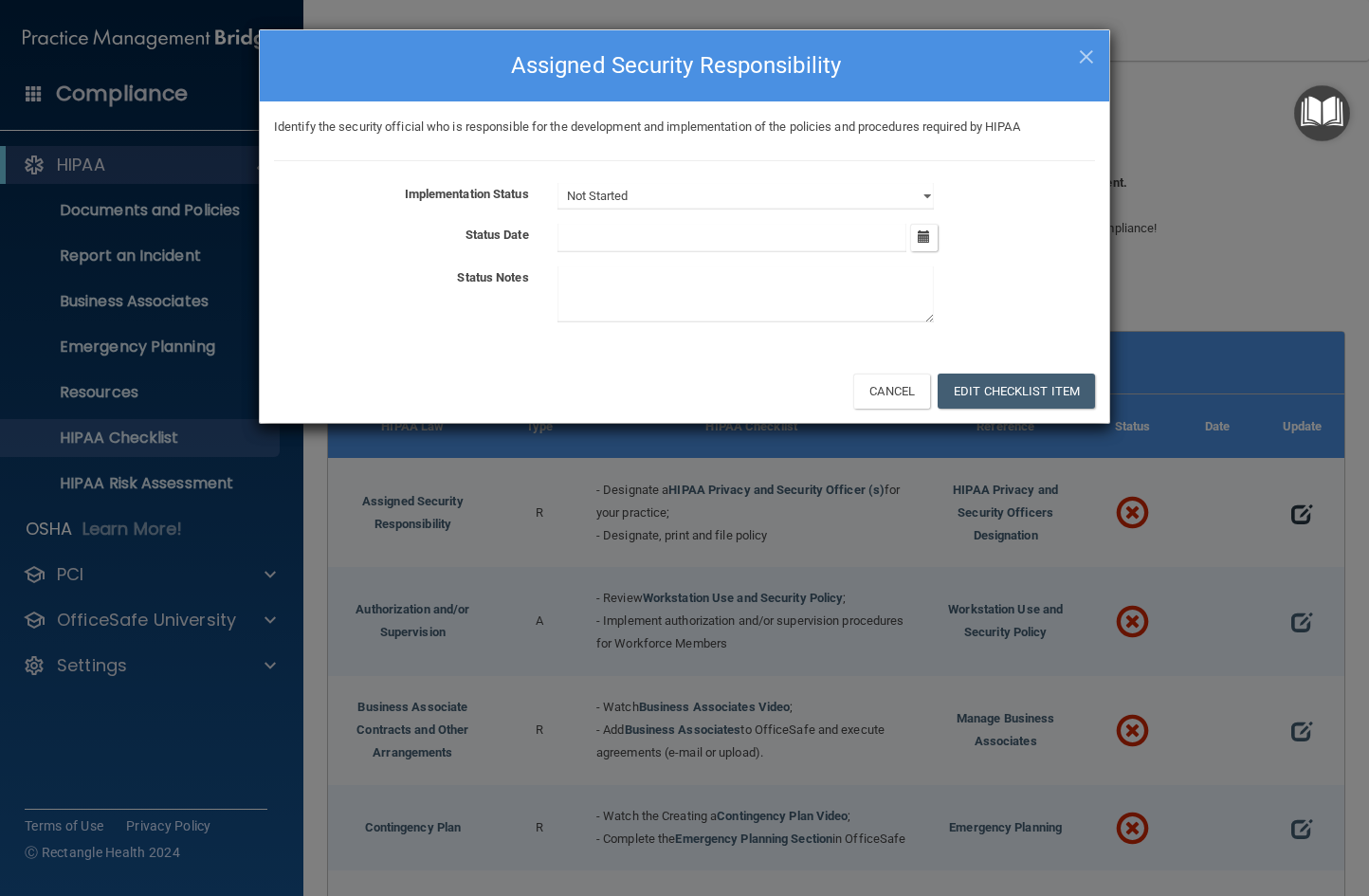
click at [1291, 511] on div "× Close Assigned Security Responsibility Identify the security official who is …" at bounding box center [684, 448] width 1369 height 896
click at [1086, 57] on span "×" at bounding box center [1087, 54] width 18 height 38
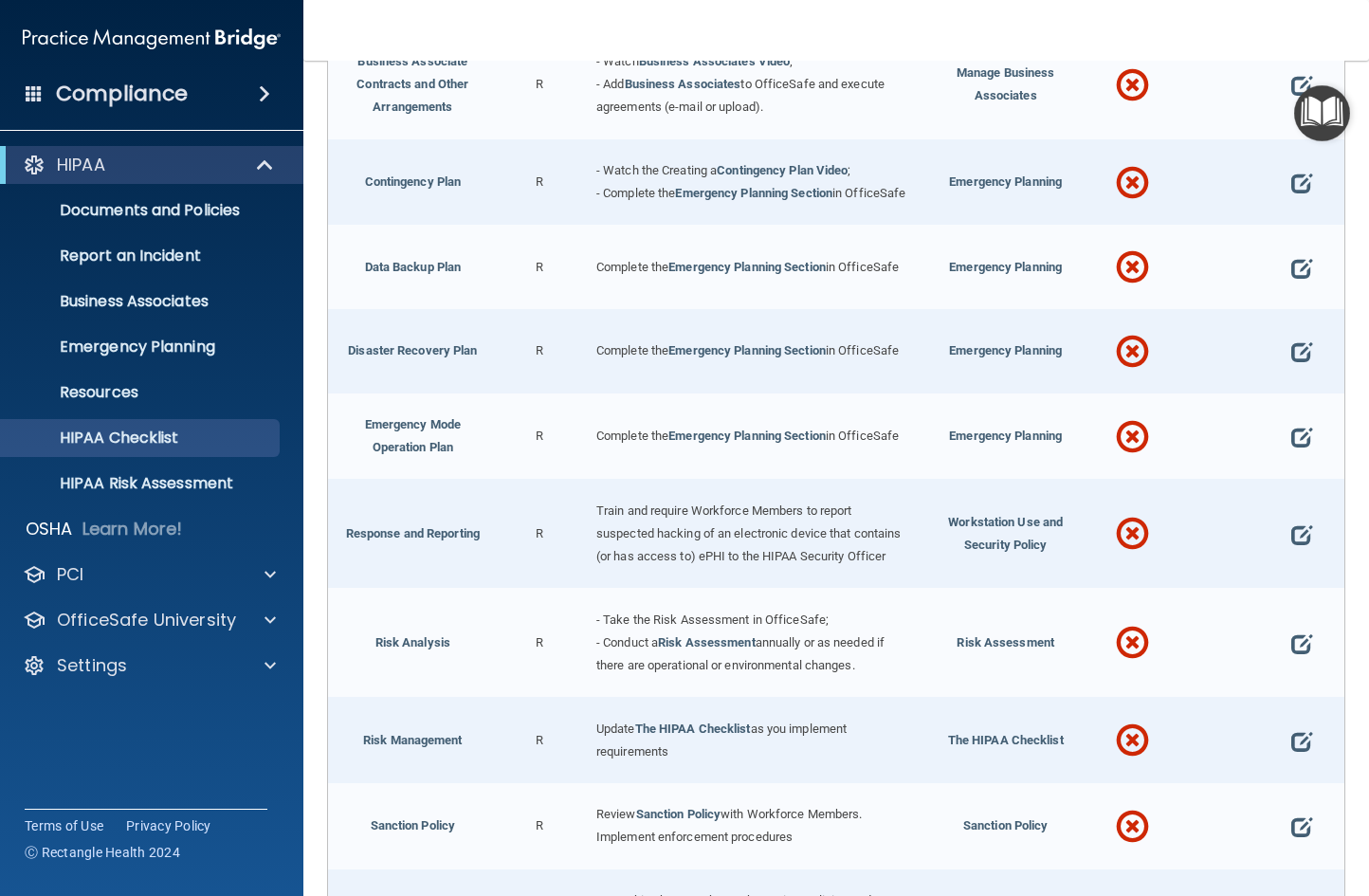
scroll to position [664, 0]
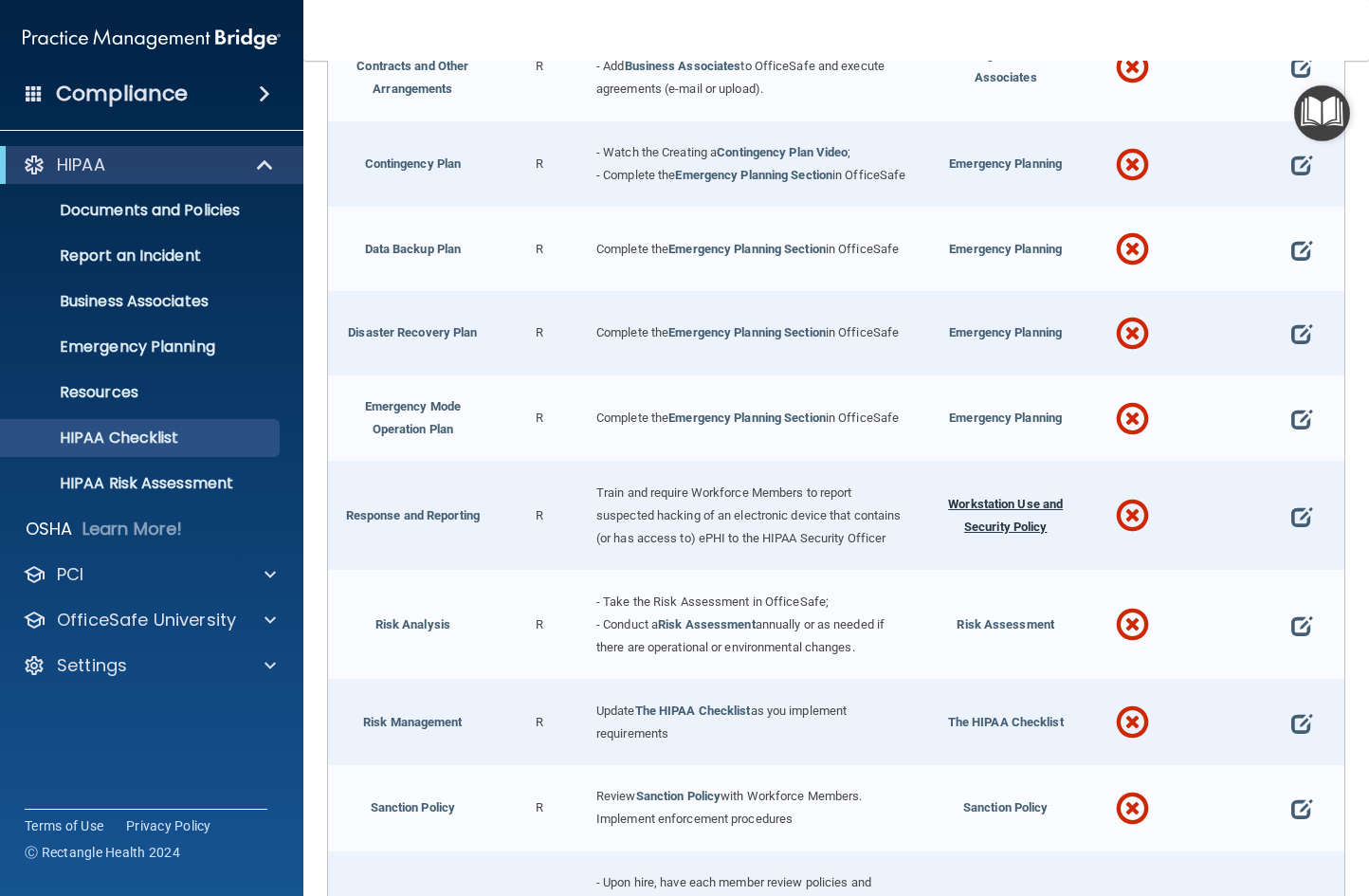
click at [999, 534] on span "Workstation Use and Security Policy" at bounding box center [1006, 516] width 115 height 37
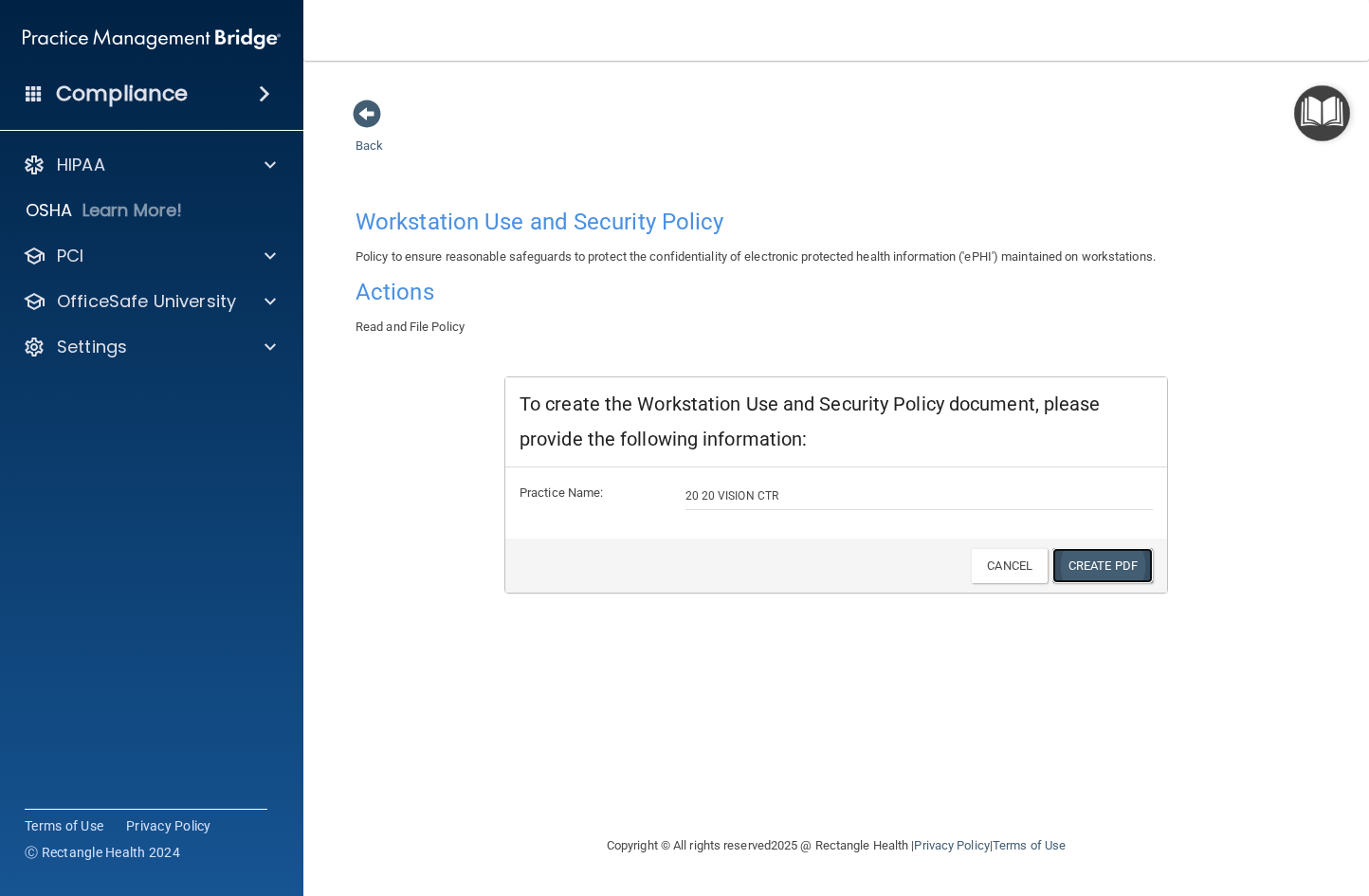
click at [1093, 572] on link "Create PDF" at bounding box center [1103, 565] width 100 height 35
click at [266, 165] on span at bounding box center [270, 165] width 12 height 22
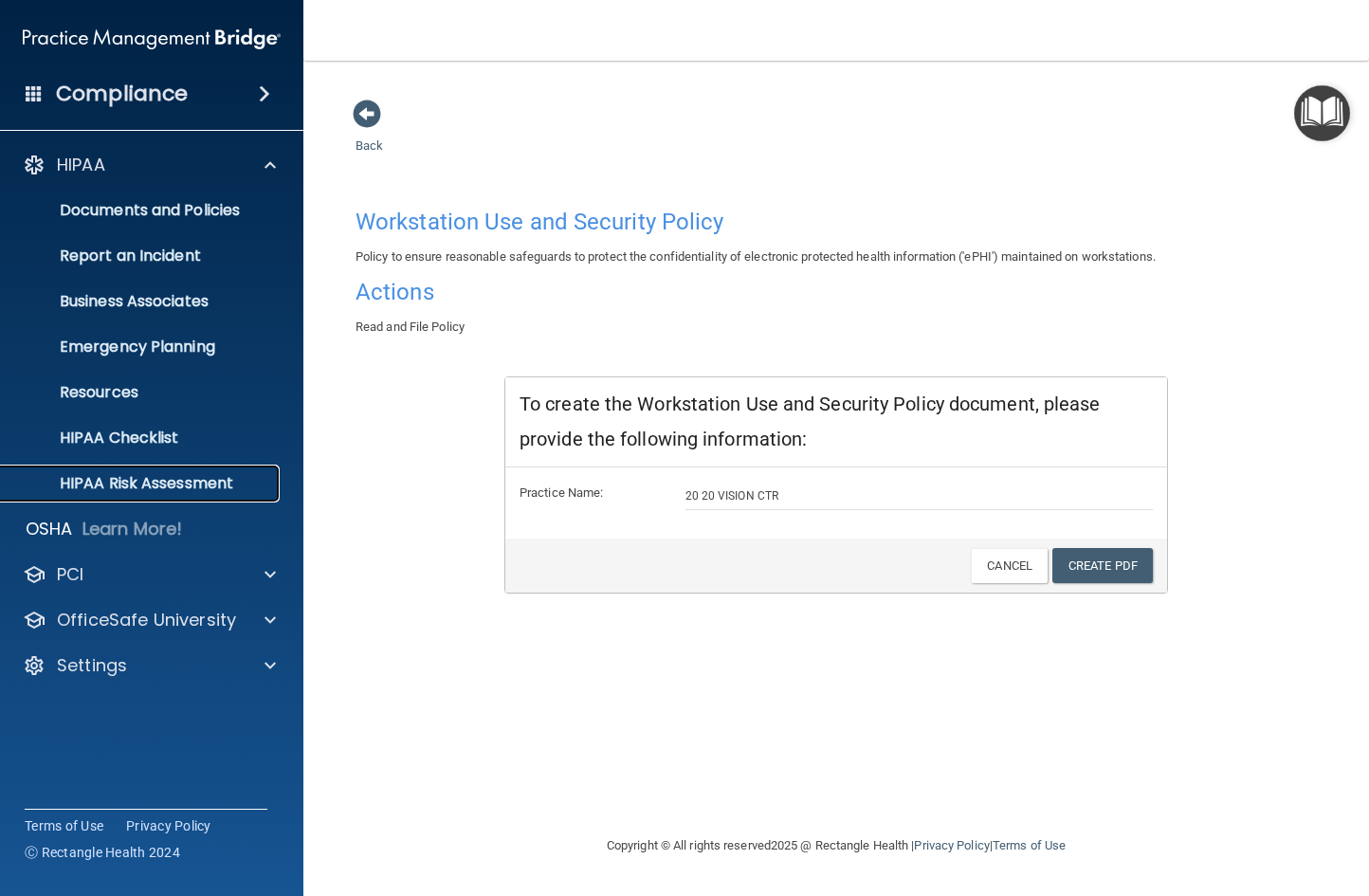
click at [192, 478] on p "HIPAA Risk Assessment" at bounding box center [142, 483] width 259 height 19
